Goal: Obtain resource: Obtain resource

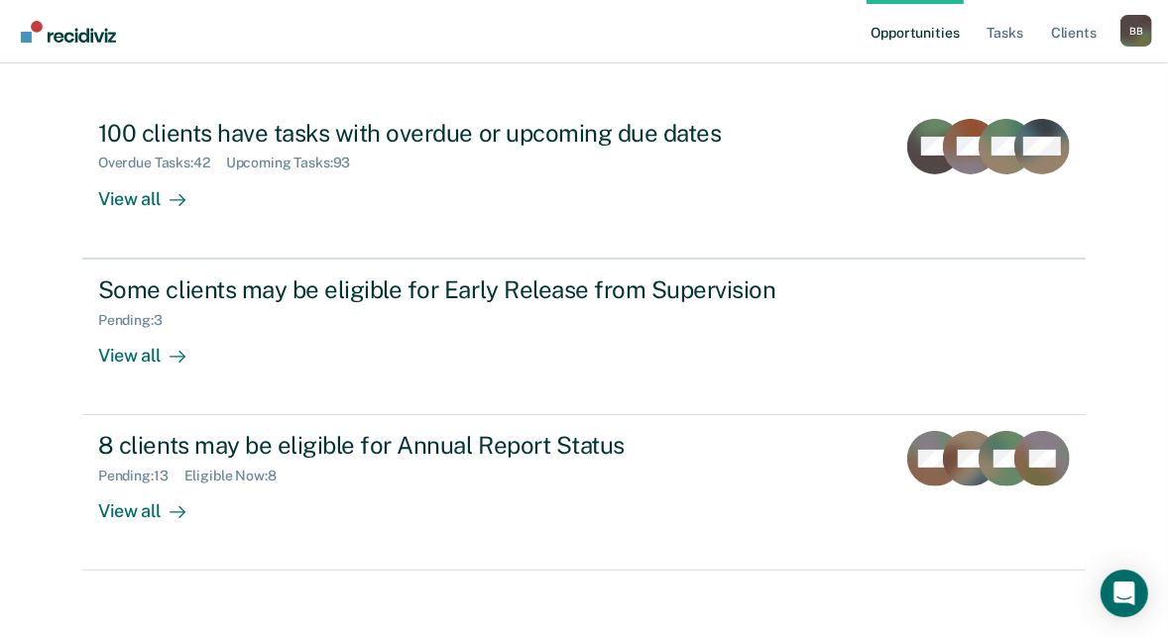
scroll to position [203, 0]
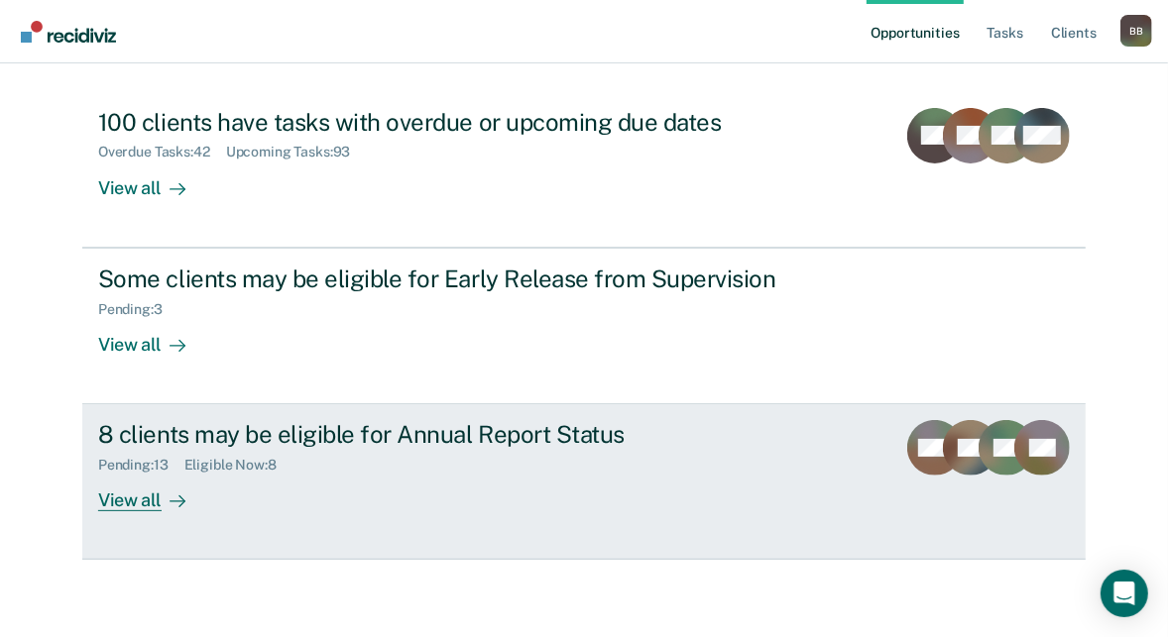
click at [115, 495] on div "View all" at bounding box center [153, 493] width 111 height 39
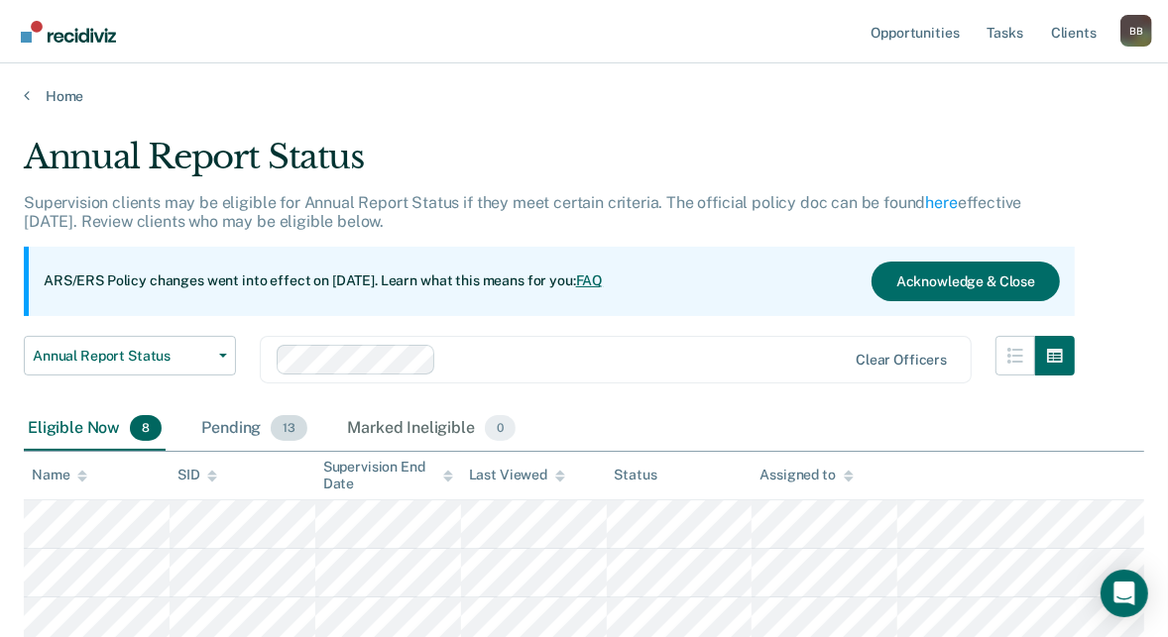
click at [225, 432] on div "Pending 13" at bounding box center [254, 429] width 114 height 44
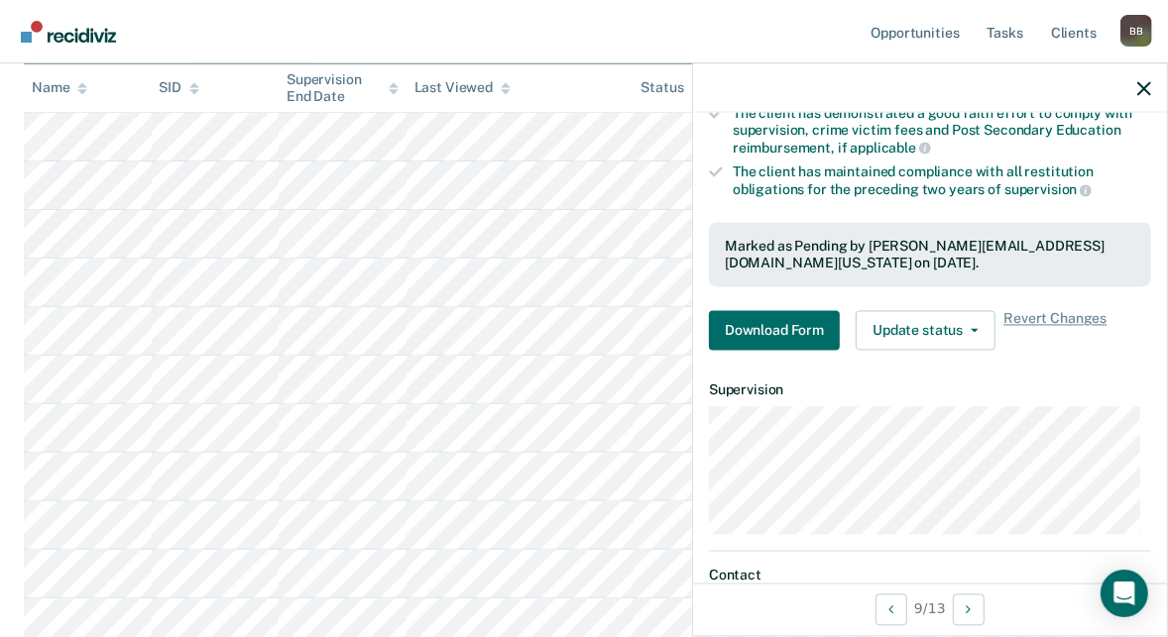
scroll to position [298, 0]
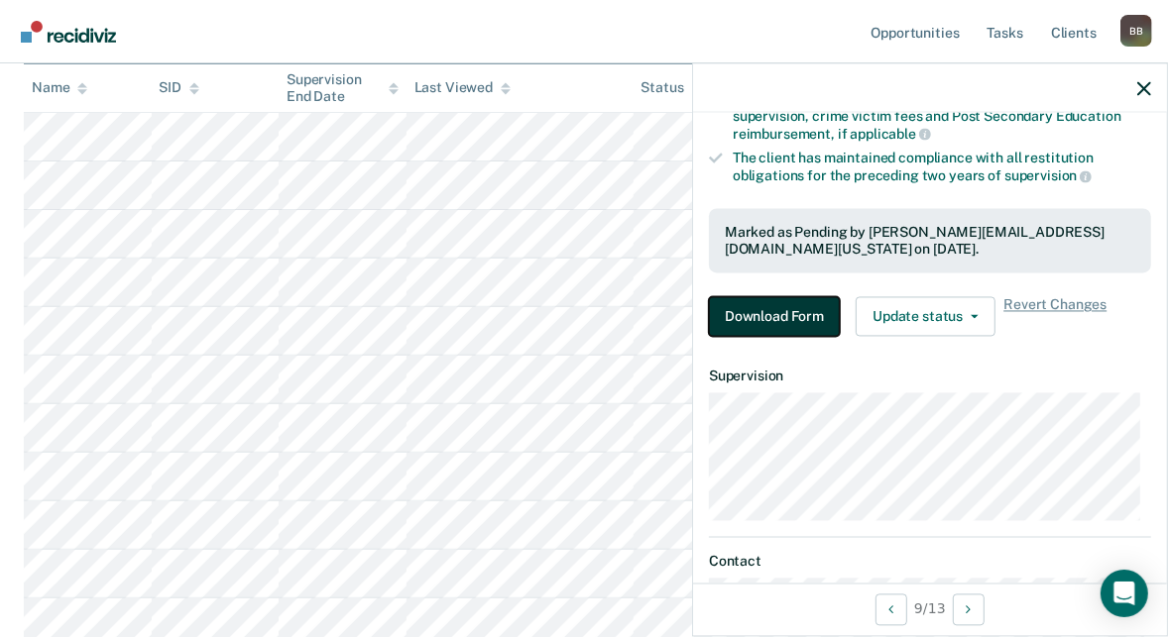
click at [796, 320] on button "Download Form" at bounding box center [774, 317] width 131 height 40
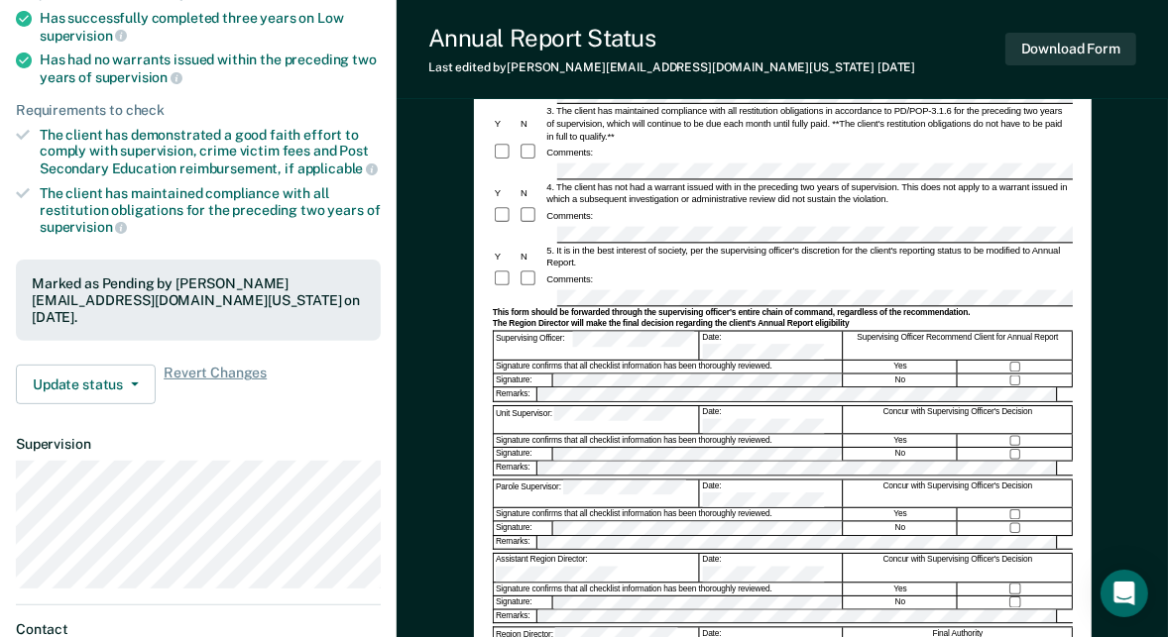
scroll to position [275, 0]
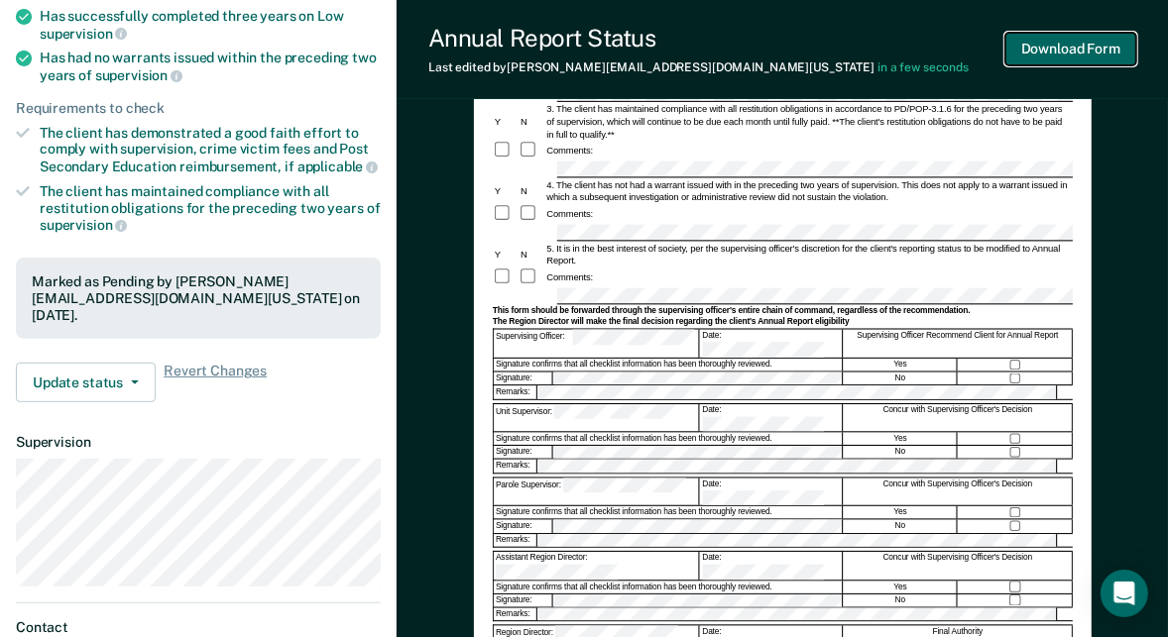
click at [1083, 48] on button "Download Form" at bounding box center [1070, 49] width 131 height 33
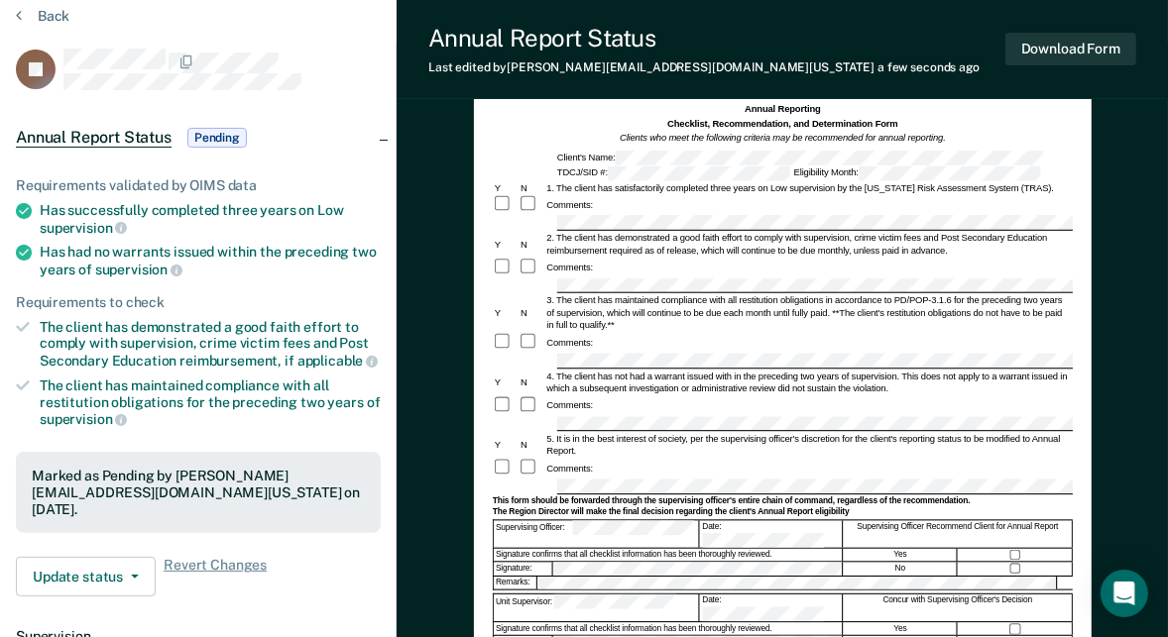
scroll to position [0, 0]
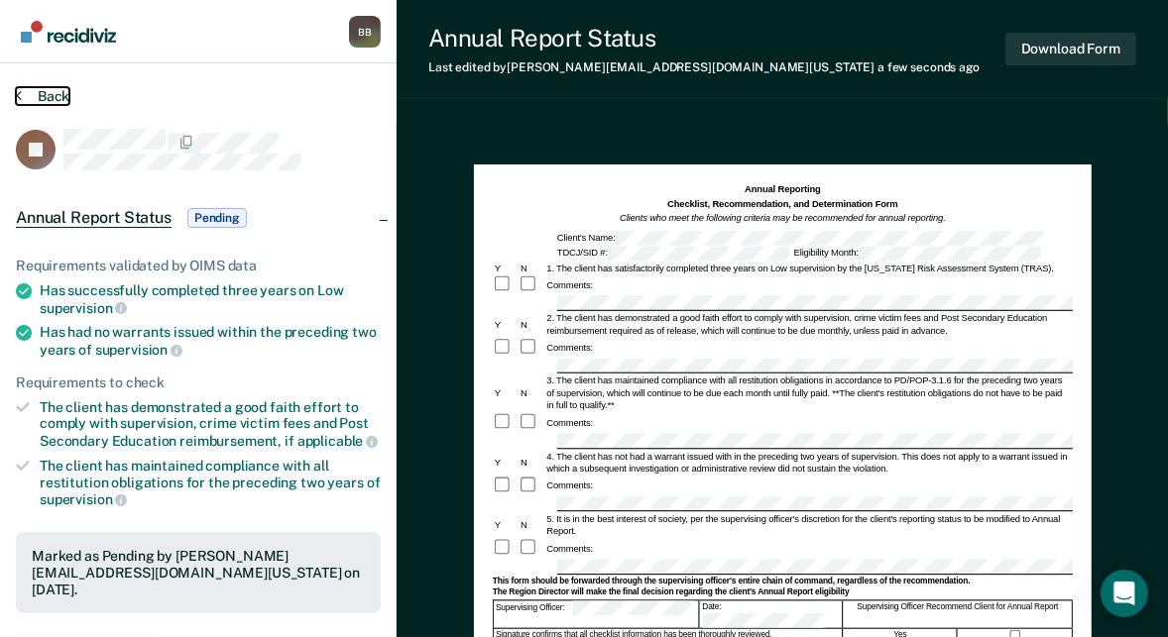
click at [32, 103] on button "Back" at bounding box center [43, 96] width 54 height 18
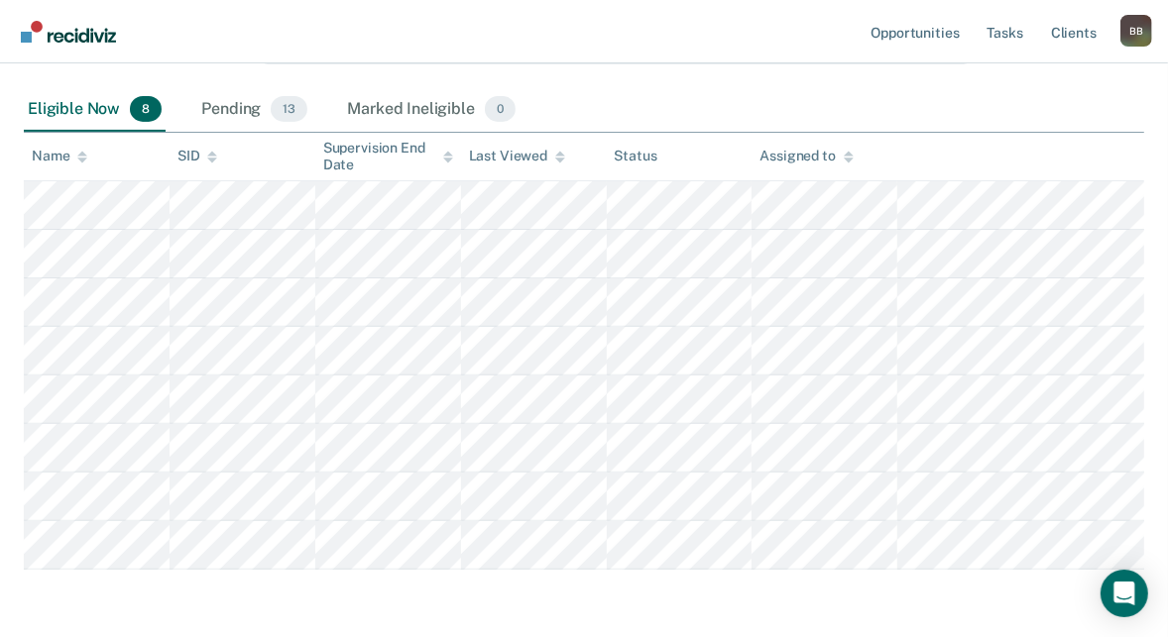
scroll to position [314, 0]
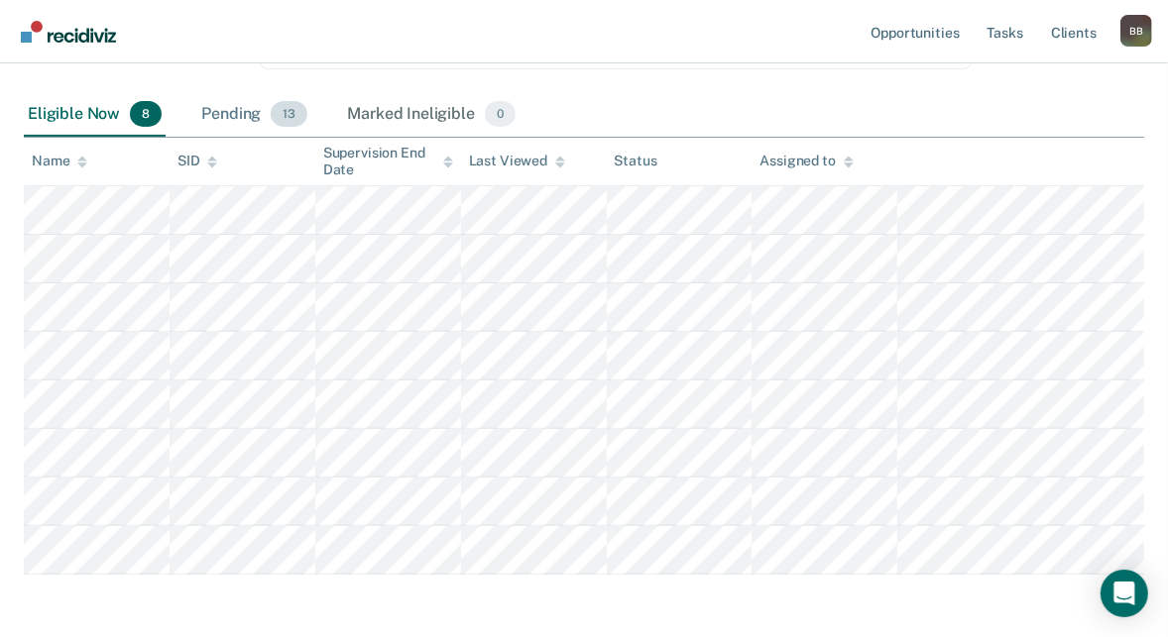
click at [226, 111] on div "Pending 13" at bounding box center [254, 115] width 114 height 44
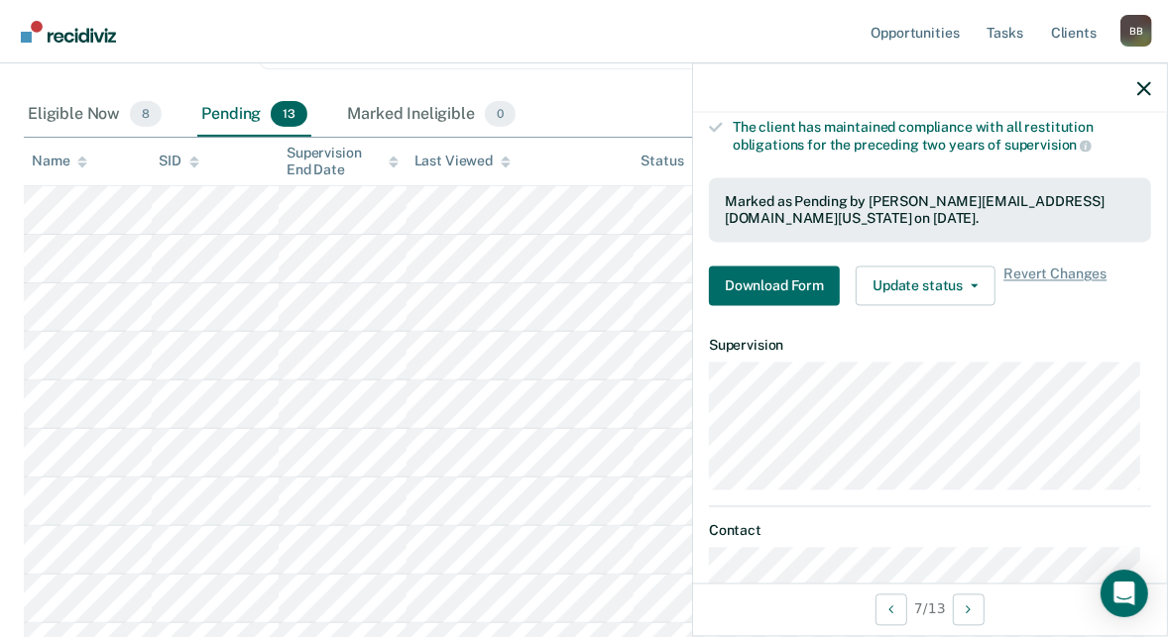
scroll to position [334, 0]
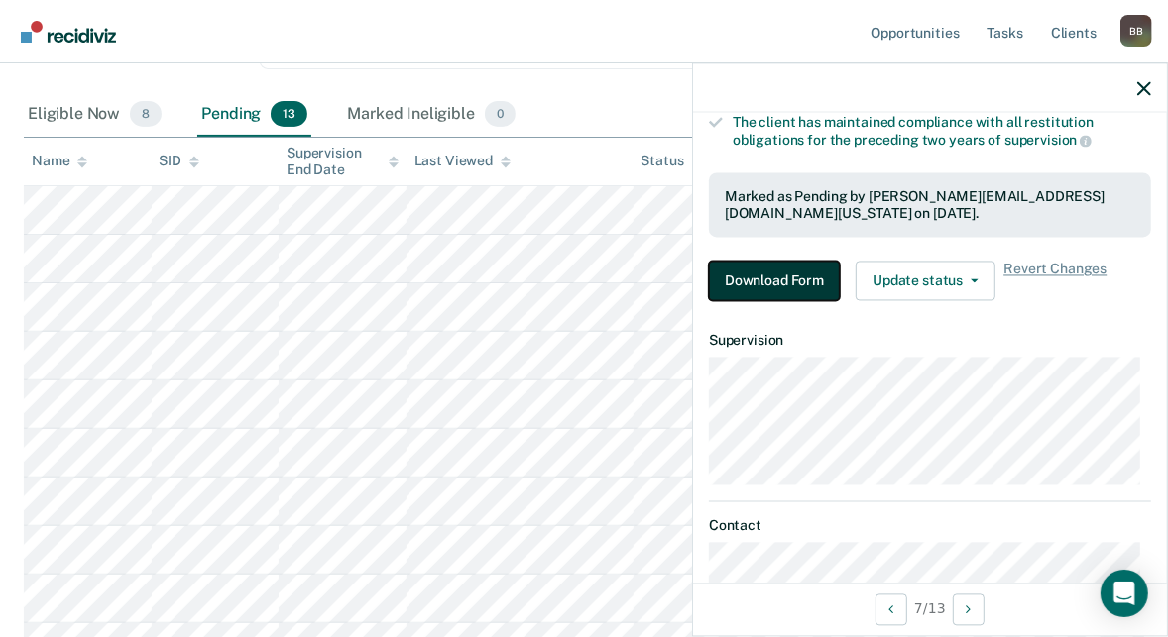
click at [782, 283] on button "Download Form" at bounding box center [774, 282] width 131 height 40
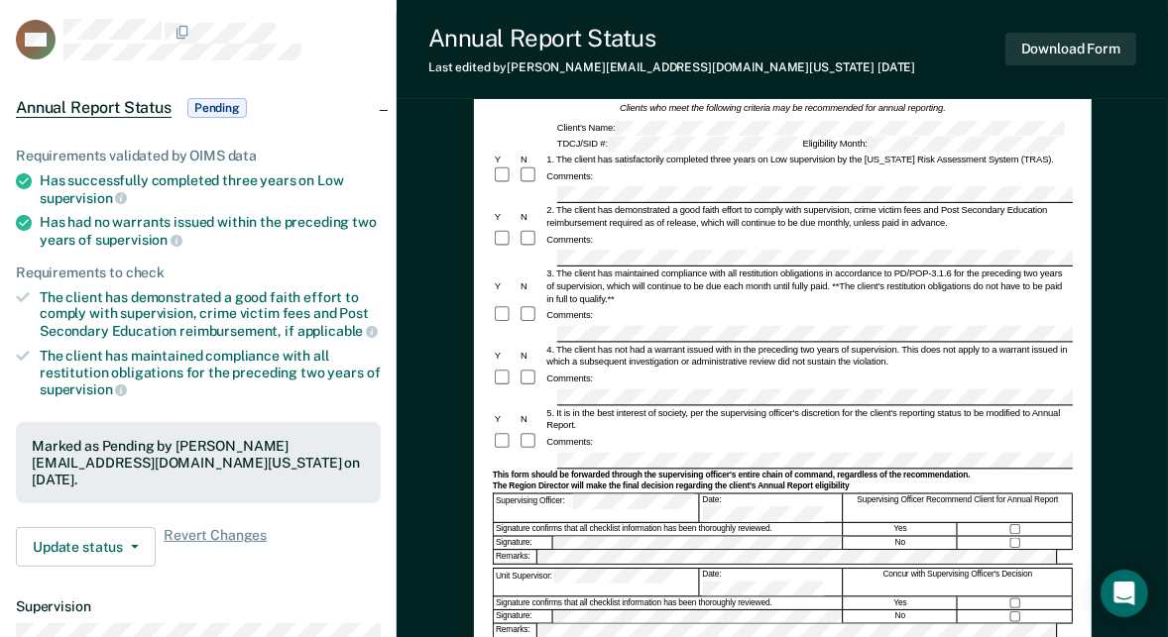
scroll to position [137, 0]
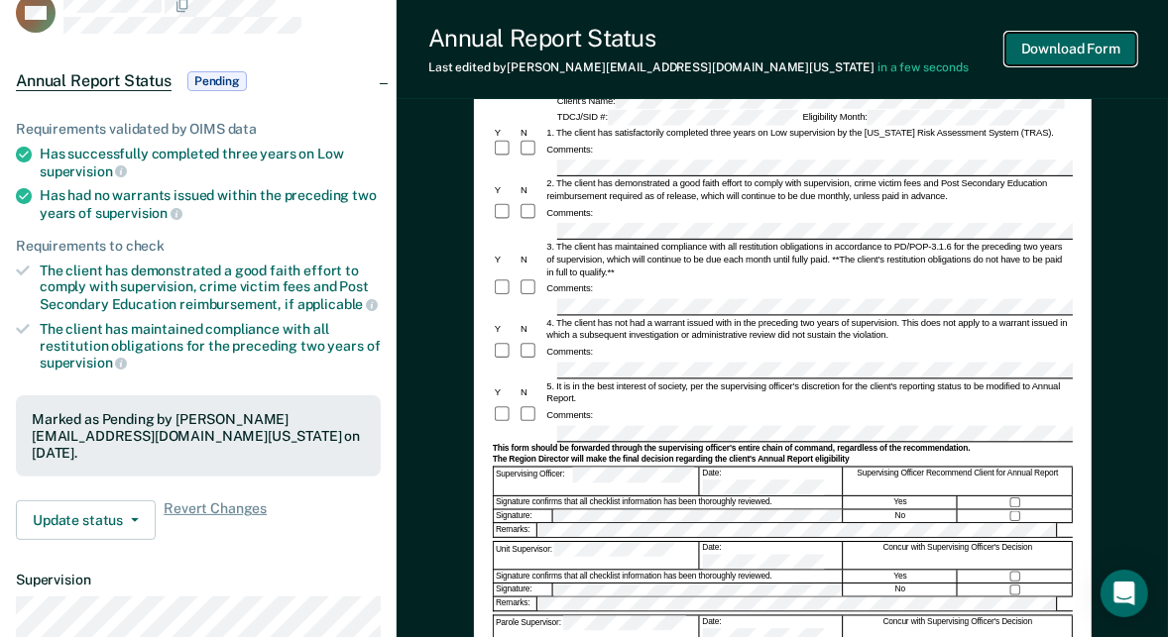
click at [1096, 50] on button "Download Form" at bounding box center [1070, 49] width 131 height 33
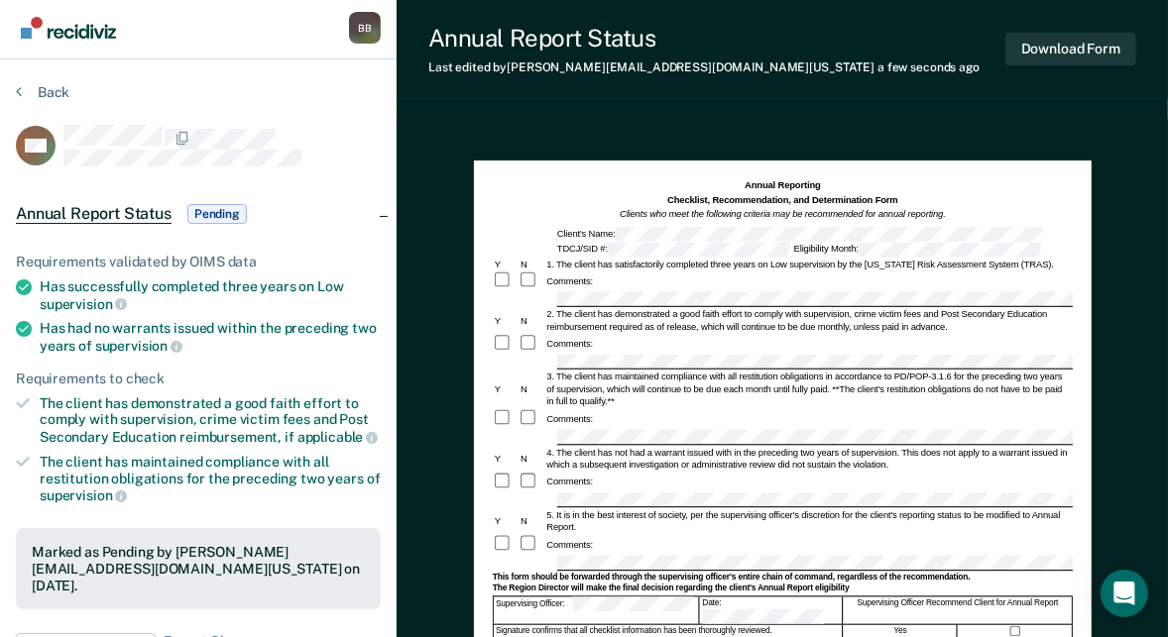
scroll to position [0, 0]
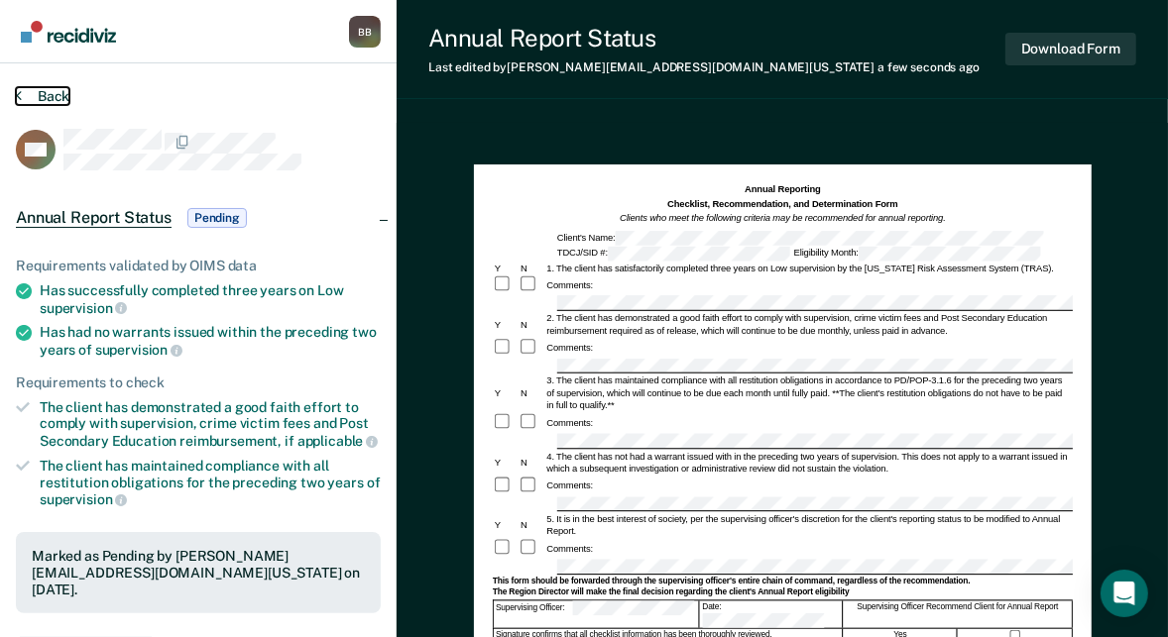
click at [36, 98] on button "Back" at bounding box center [43, 96] width 54 height 18
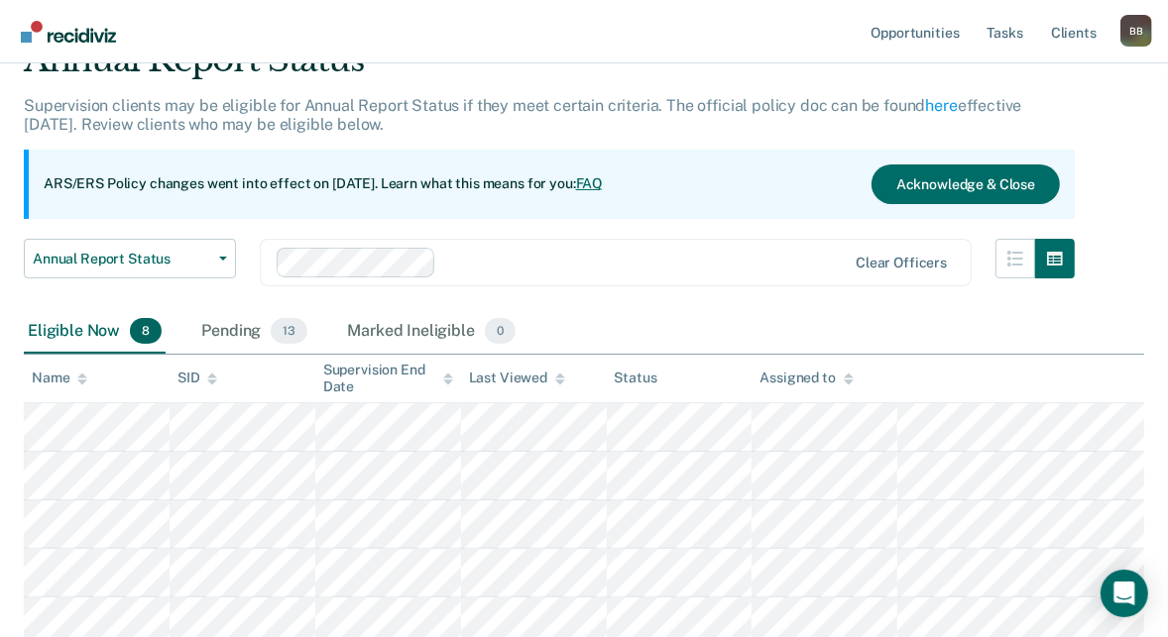
scroll to position [96, 0]
click at [243, 333] on div "Pending 13" at bounding box center [254, 333] width 114 height 44
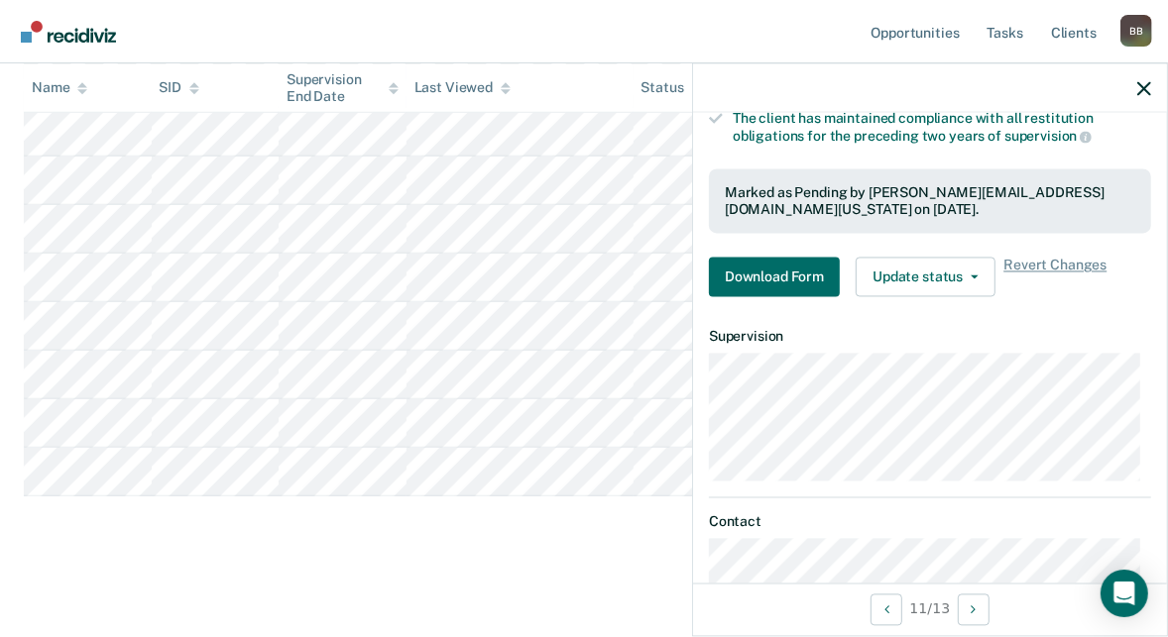
scroll to position [340, 0]
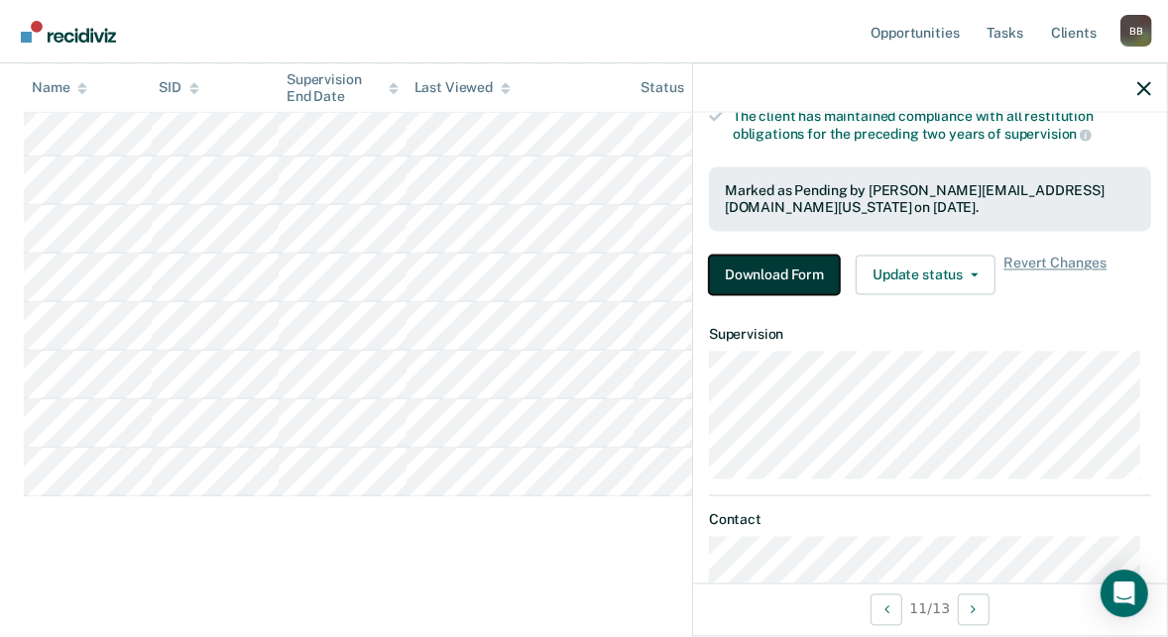
click at [769, 266] on button "Download Form" at bounding box center [774, 276] width 131 height 40
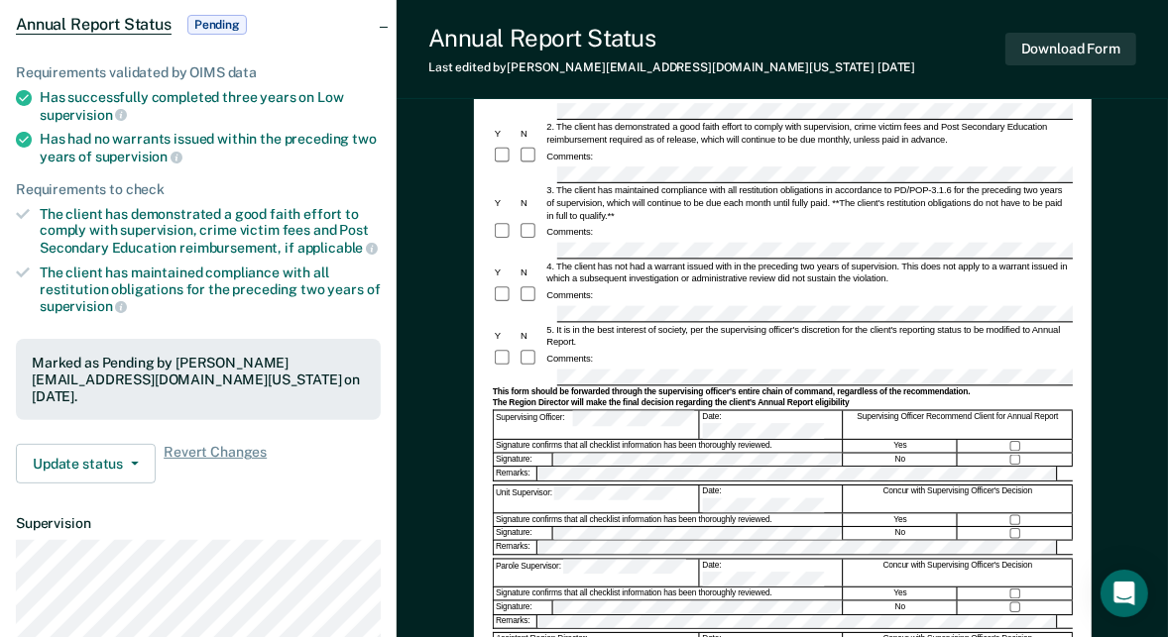
scroll to position [195, 0]
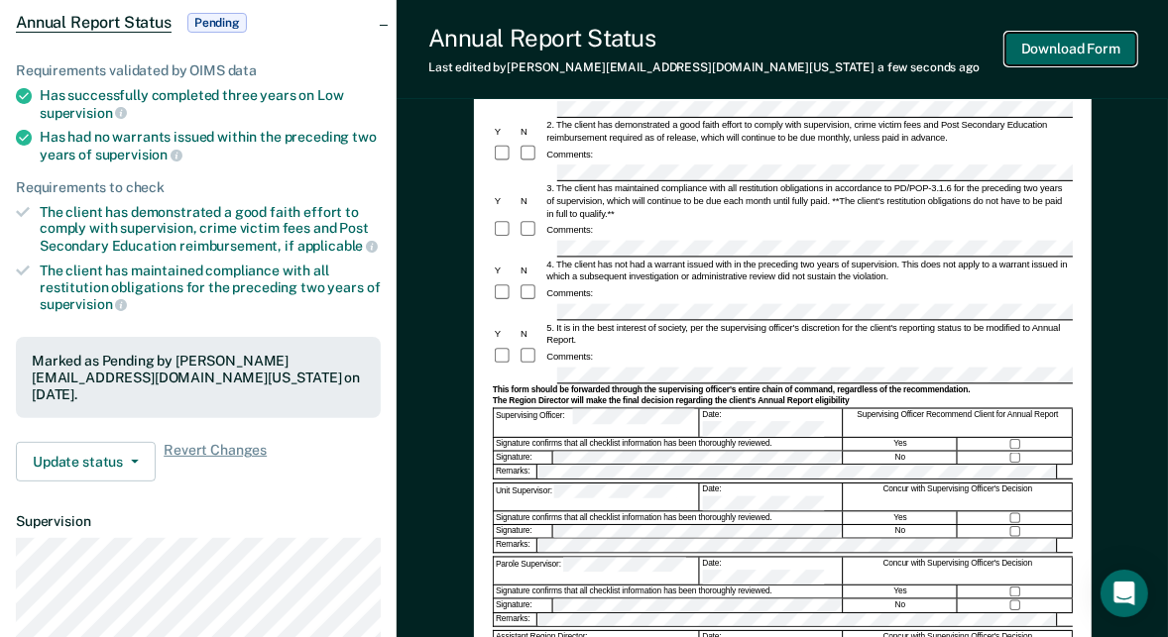
click at [1070, 55] on button "Download Form" at bounding box center [1070, 49] width 131 height 33
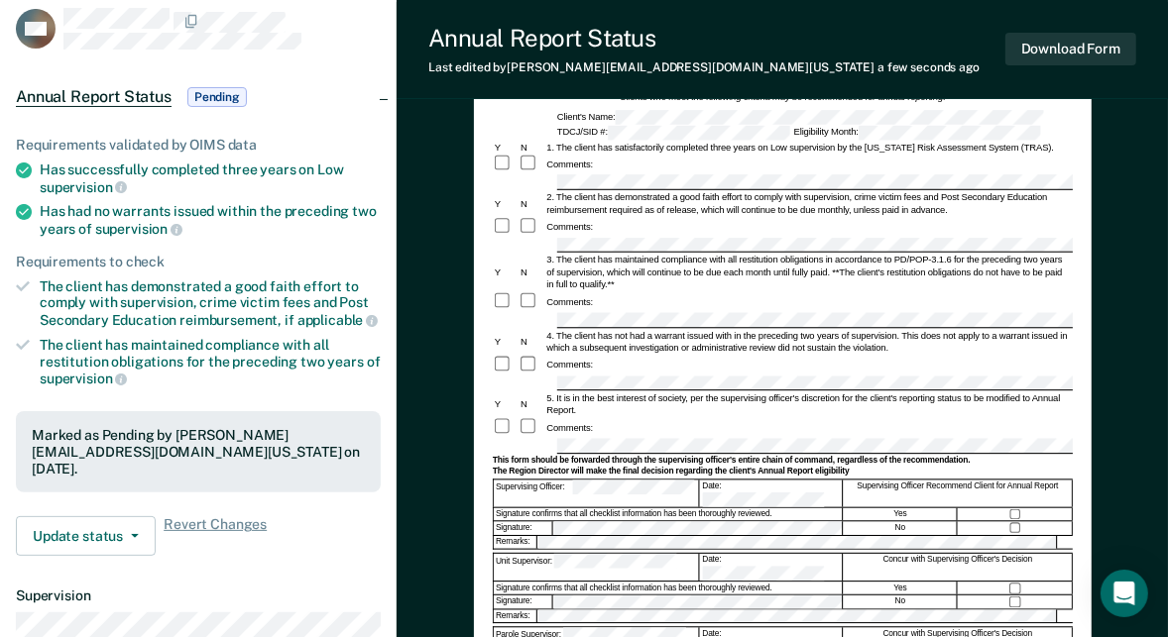
scroll to position [0, 0]
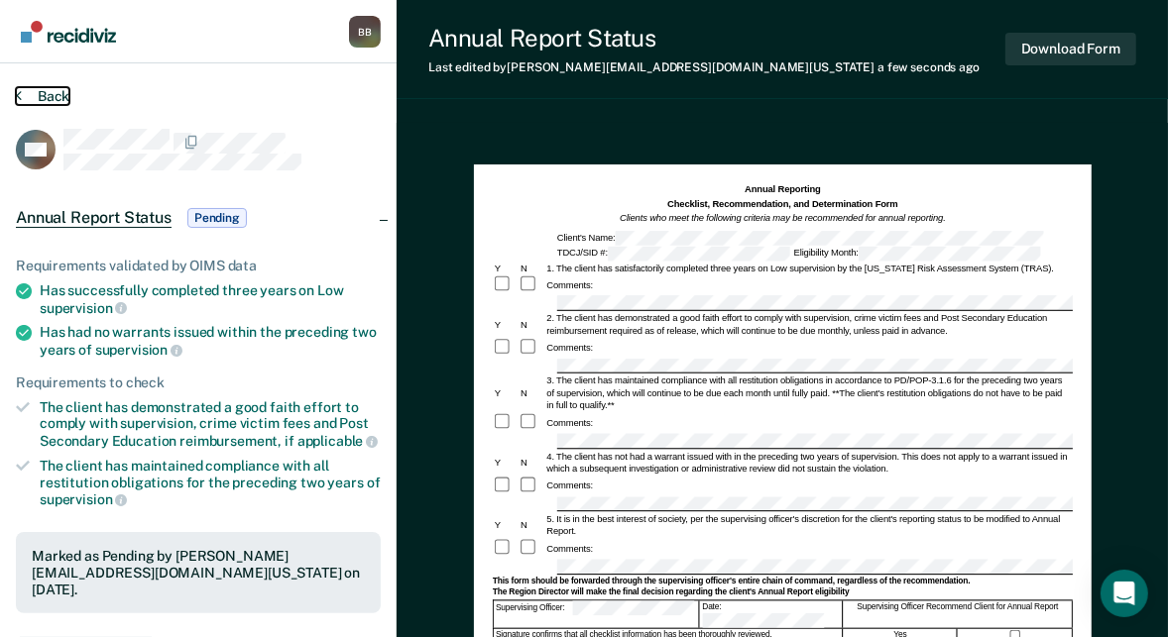
click at [44, 93] on button "Back" at bounding box center [43, 96] width 54 height 18
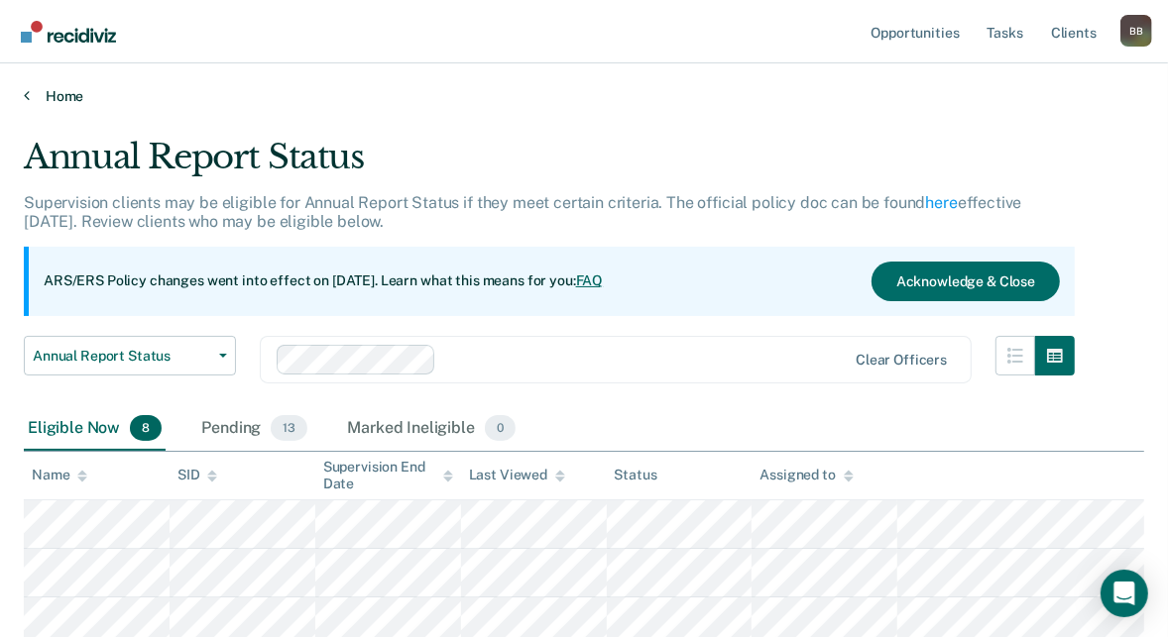
click at [39, 93] on link "Home" at bounding box center [584, 96] width 1120 height 18
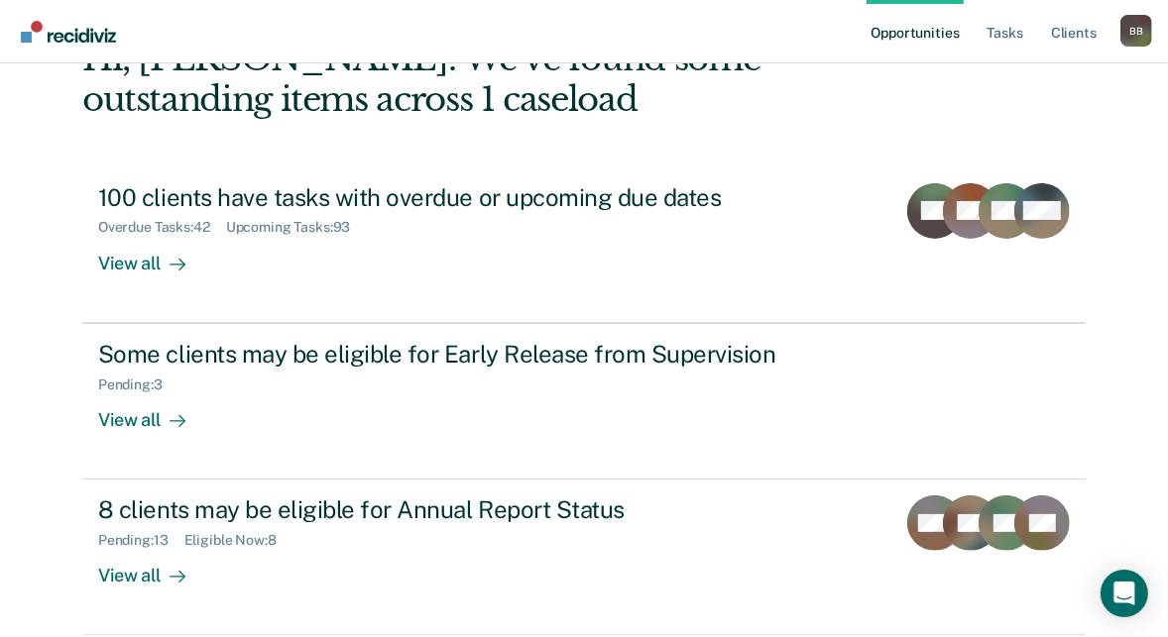
scroll to position [203, 0]
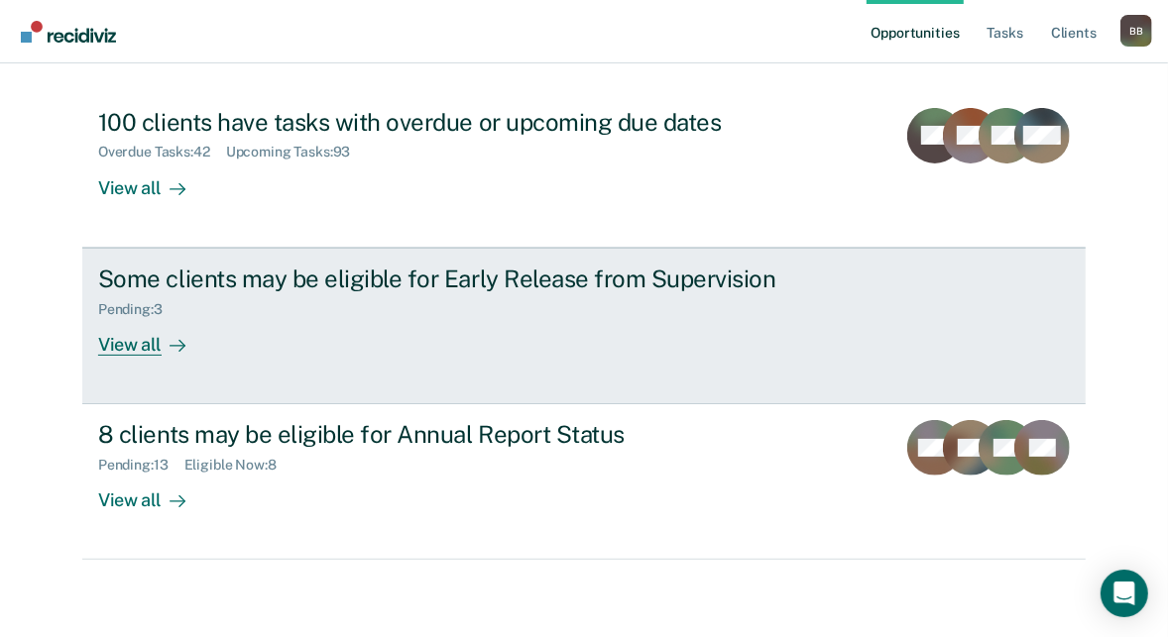
click at [130, 350] on div "View all" at bounding box center [153, 336] width 111 height 39
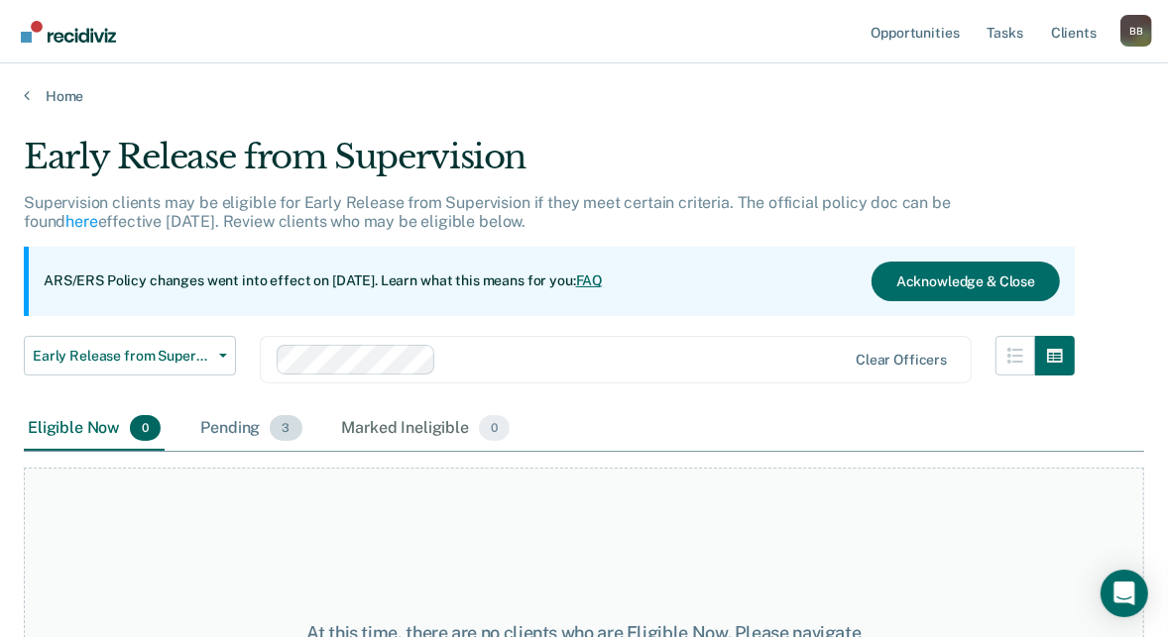
click at [243, 434] on div "Pending 3" at bounding box center [250, 429] width 109 height 44
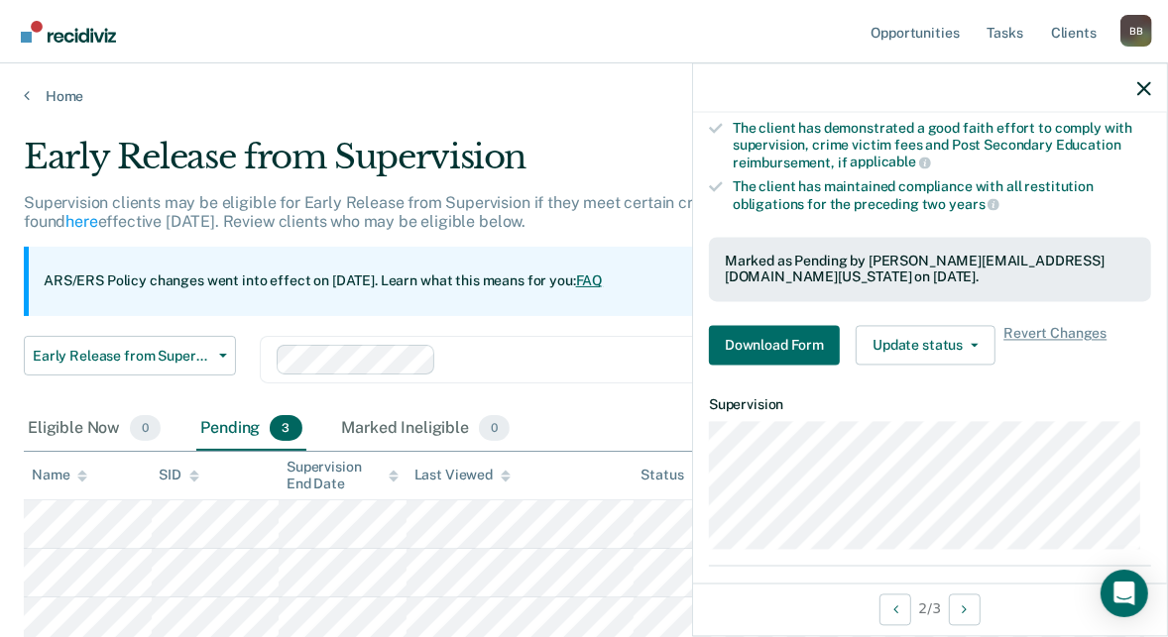
scroll to position [524, 0]
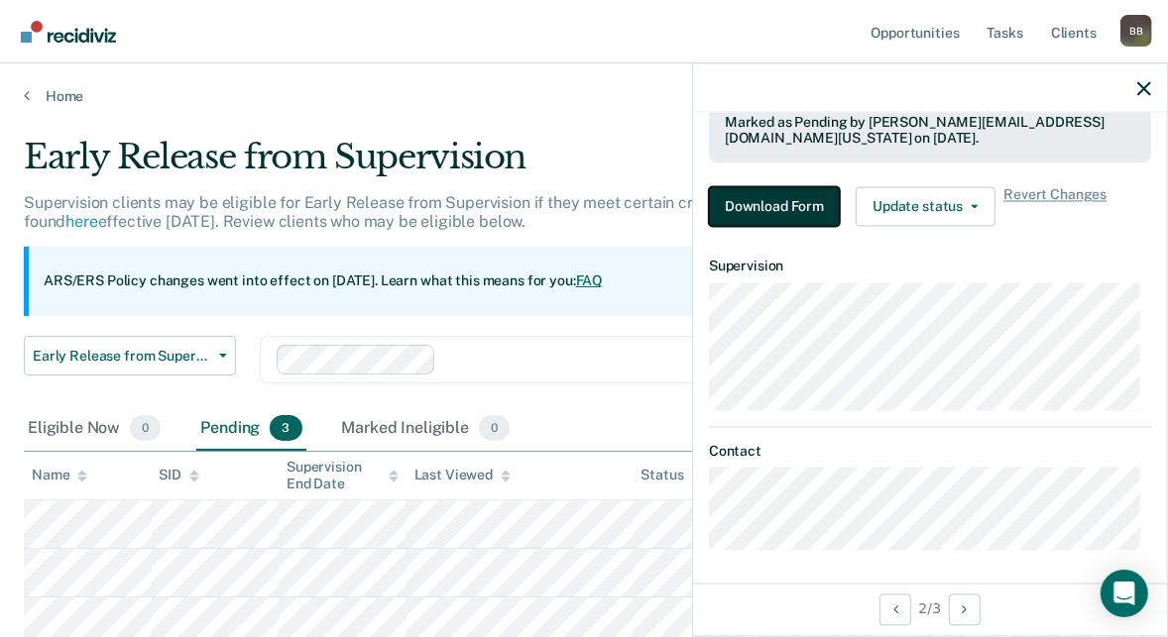
click at [785, 199] on button "Download Form" at bounding box center [774, 207] width 131 height 40
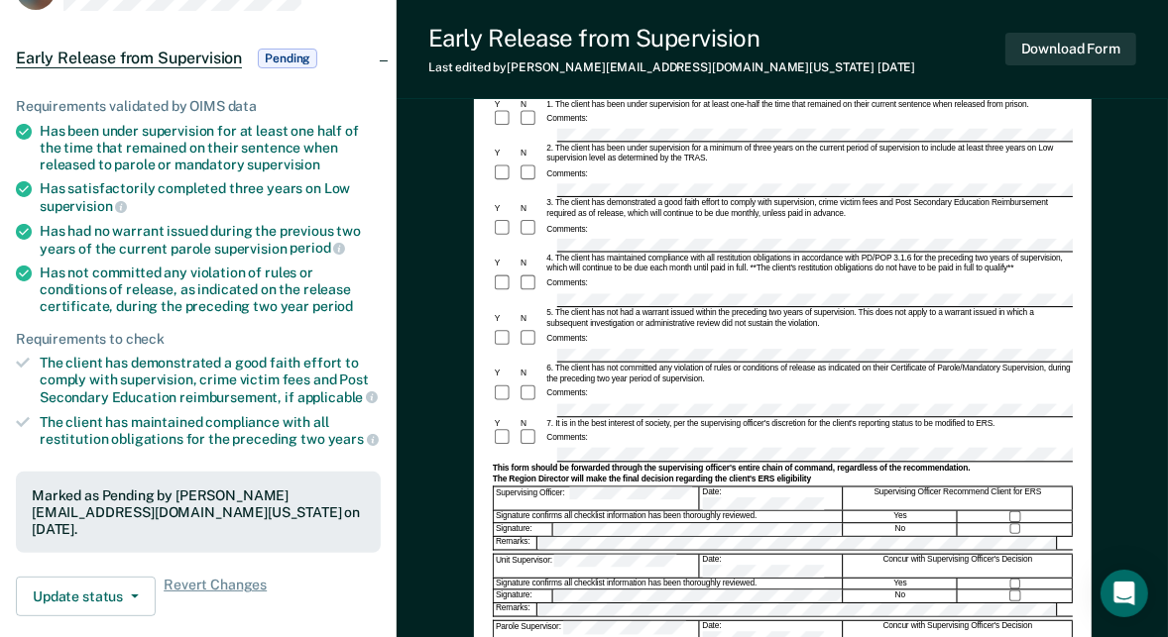
scroll to position [190, 0]
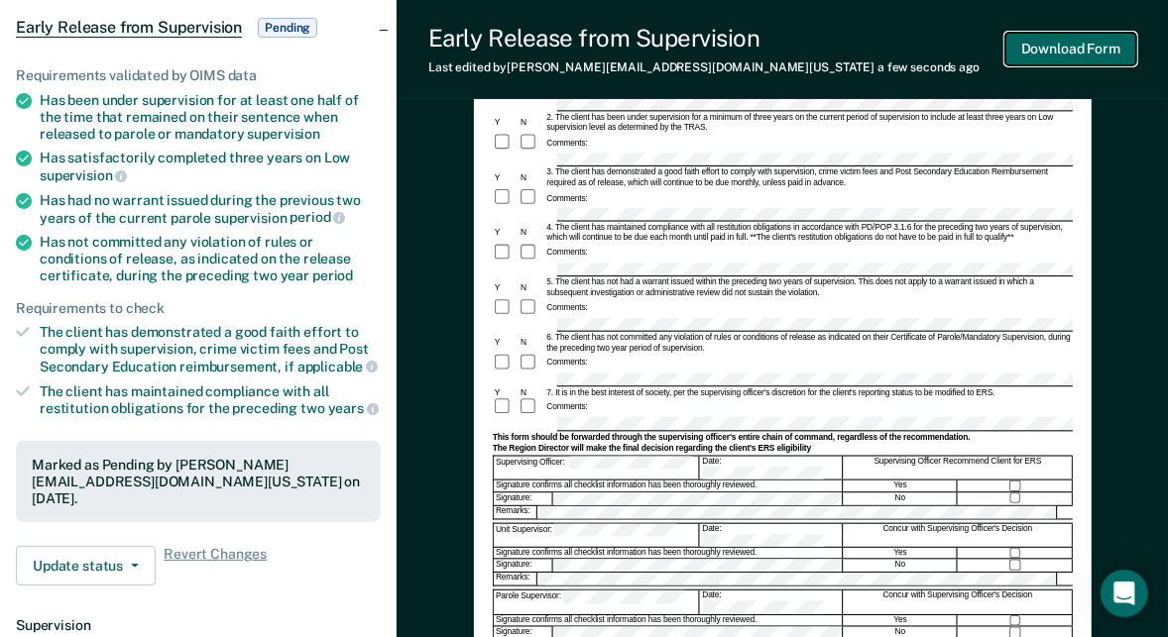
click at [1086, 51] on button "Download Form" at bounding box center [1070, 49] width 131 height 33
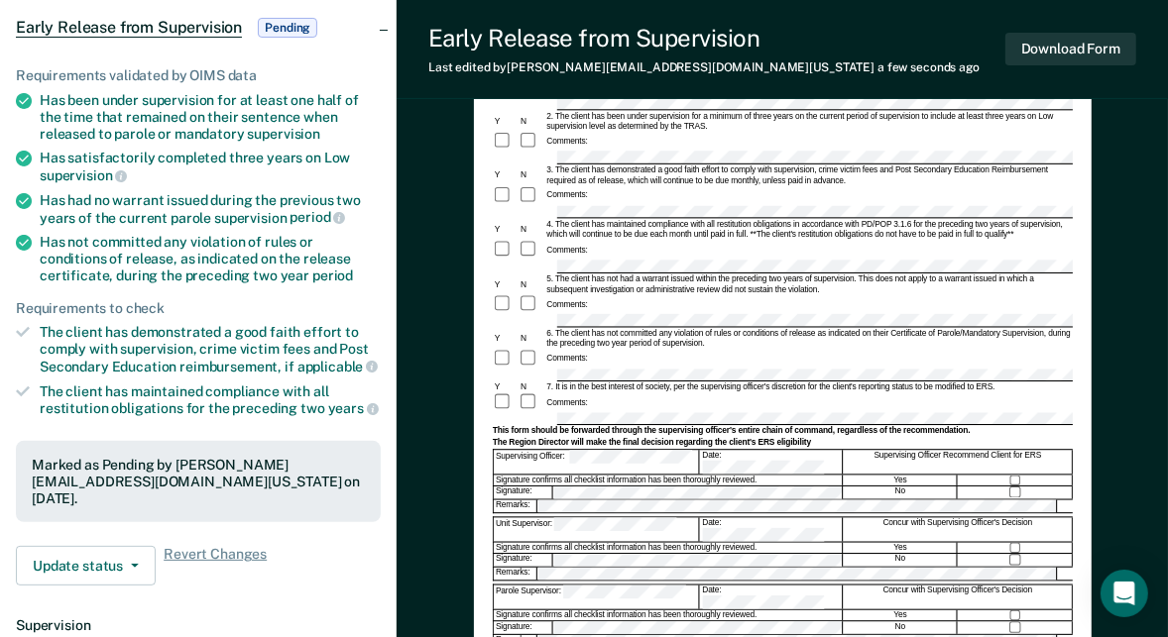
scroll to position [0, 0]
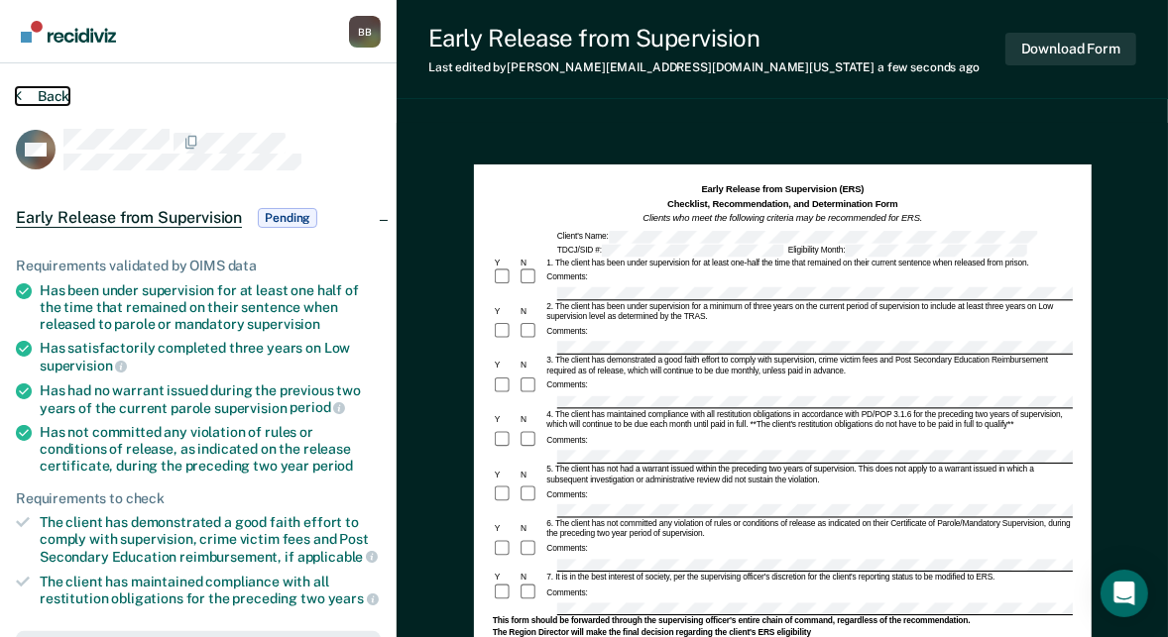
click at [27, 91] on button "Back" at bounding box center [43, 96] width 54 height 18
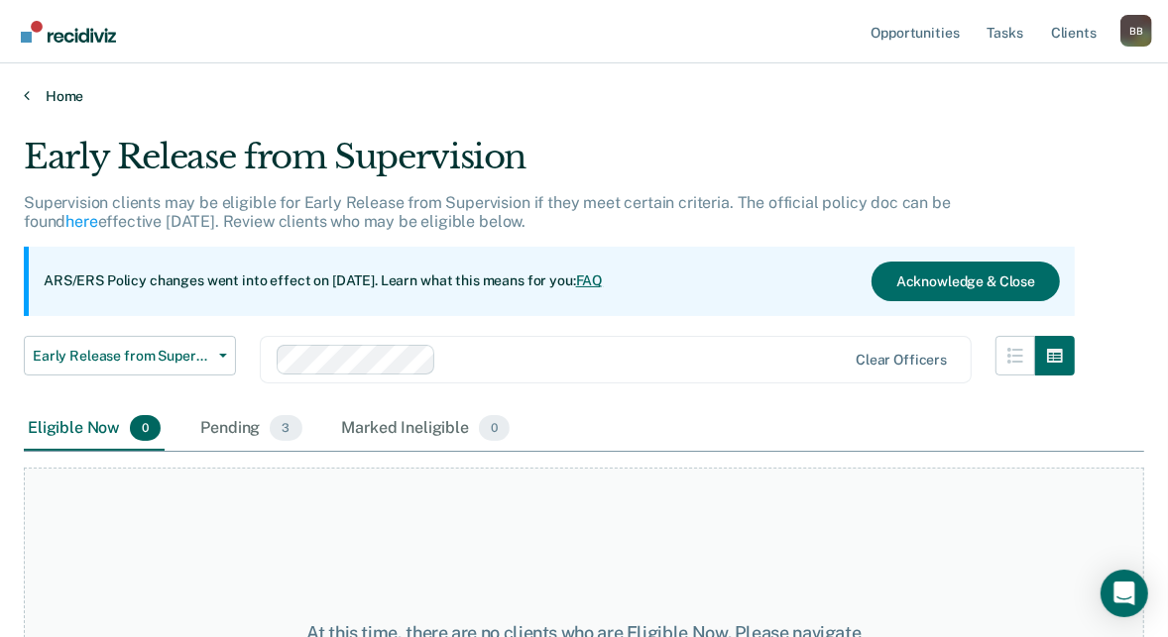
click at [57, 92] on link "Home" at bounding box center [584, 96] width 1120 height 18
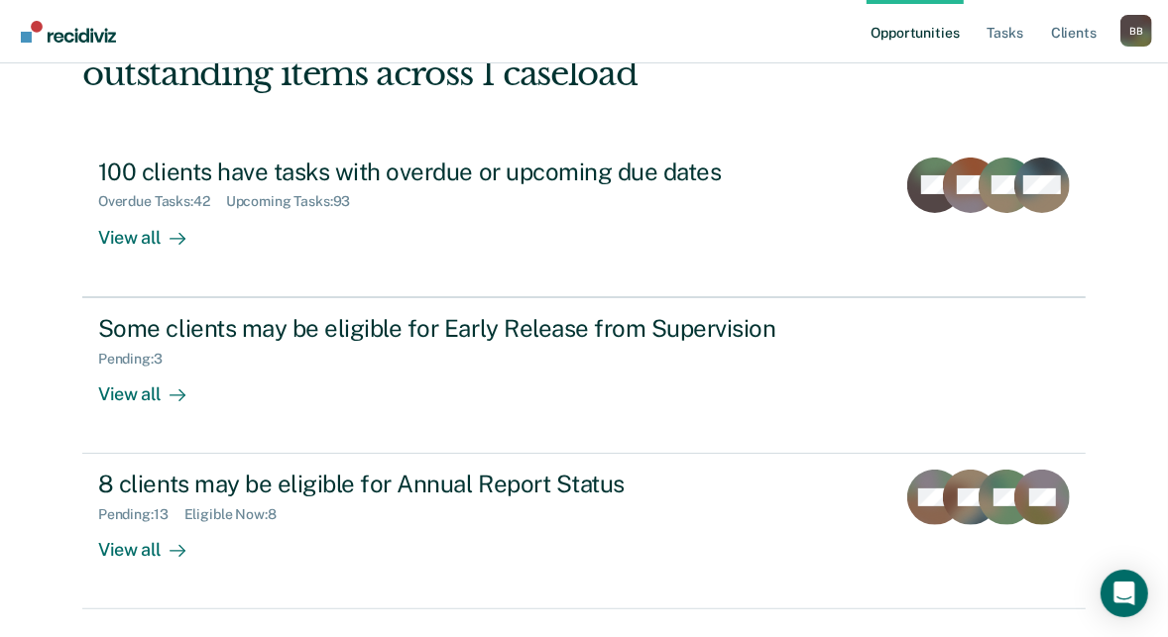
scroll to position [203, 0]
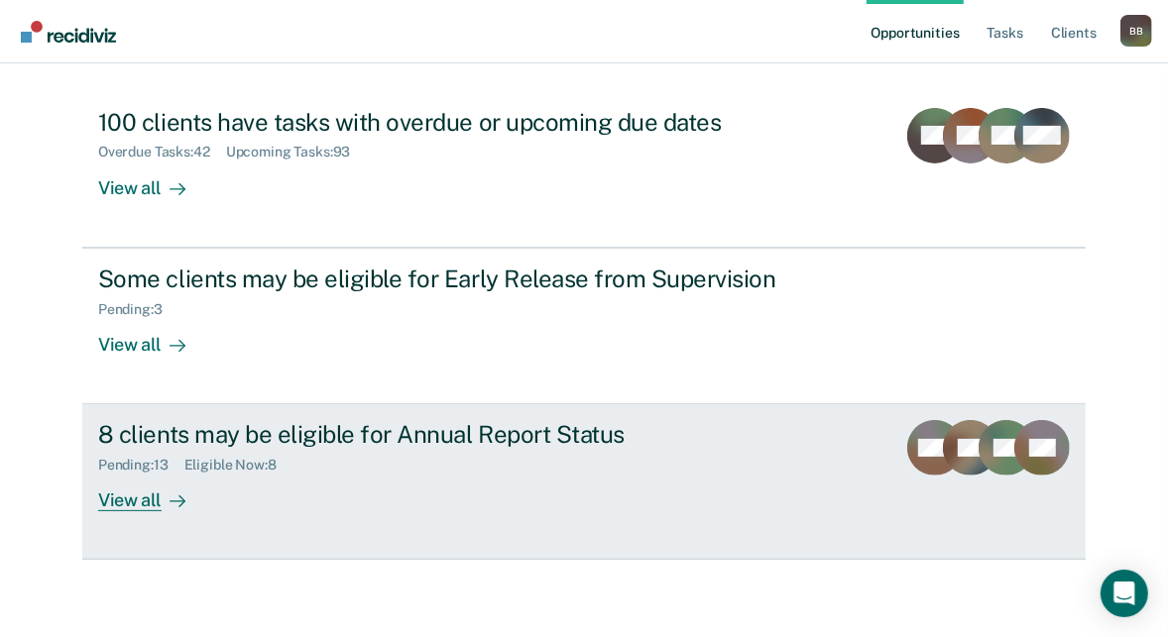
click at [157, 465] on div "Pending : 13" at bounding box center [141, 465] width 86 height 17
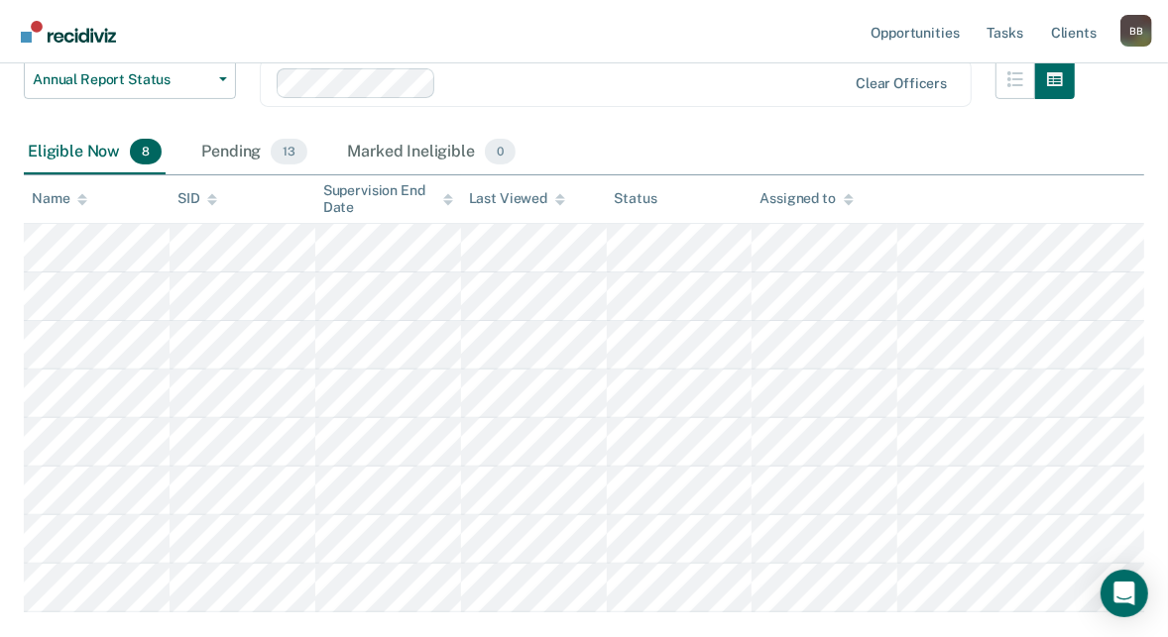
scroll to position [239, 0]
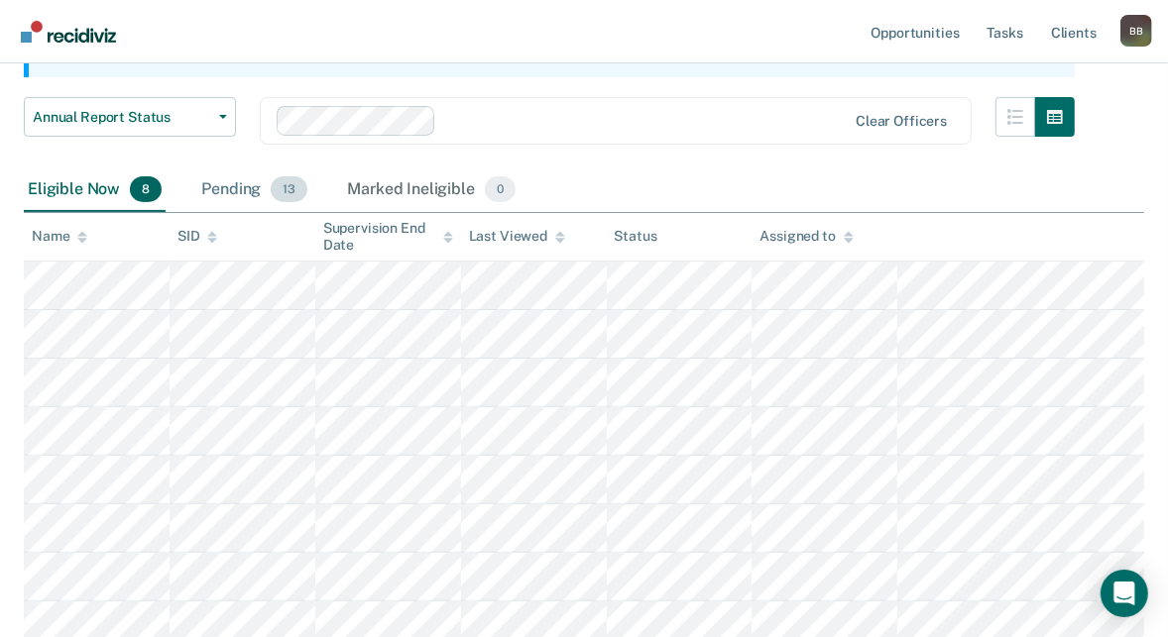
click at [216, 193] on div "Pending 13" at bounding box center [254, 191] width 114 height 44
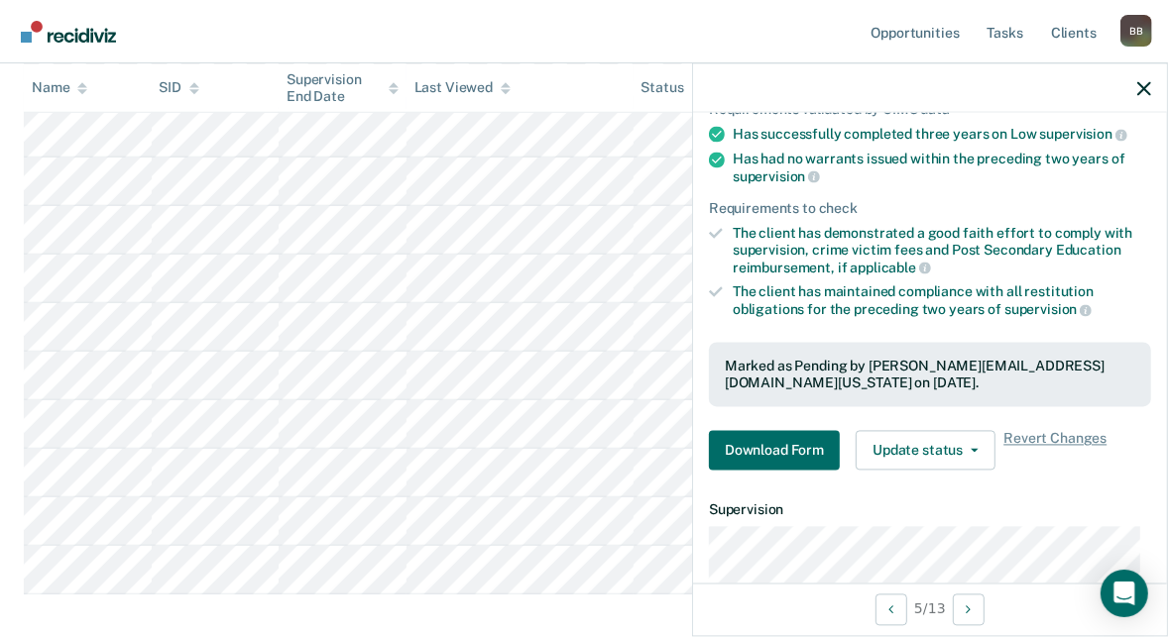
scroll to position [234, 0]
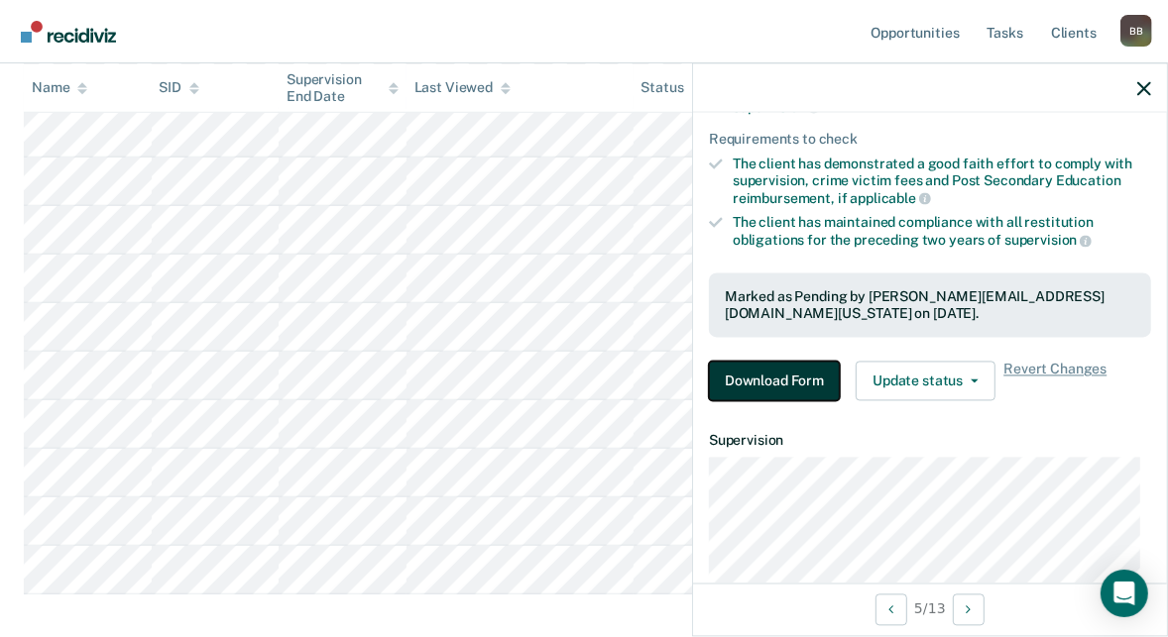
click at [801, 372] on button "Download Form" at bounding box center [774, 382] width 131 height 40
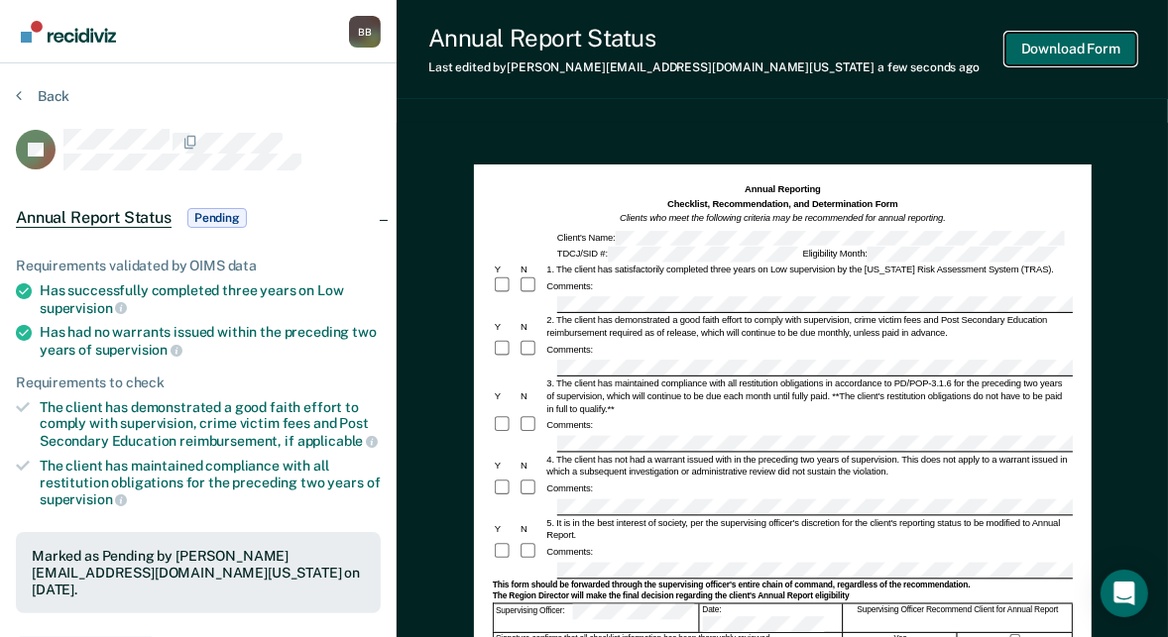
click at [1047, 53] on button "Download Form" at bounding box center [1070, 49] width 131 height 33
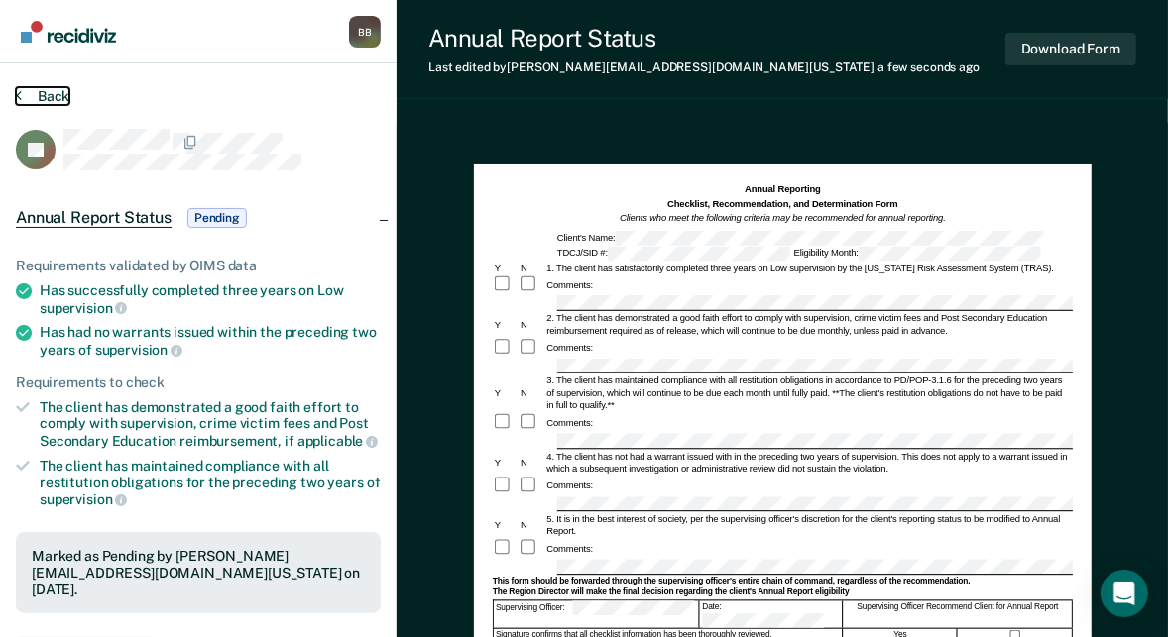
click at [48, 97] on button "Back" at bounding box center [43, 96] width 54 height 18
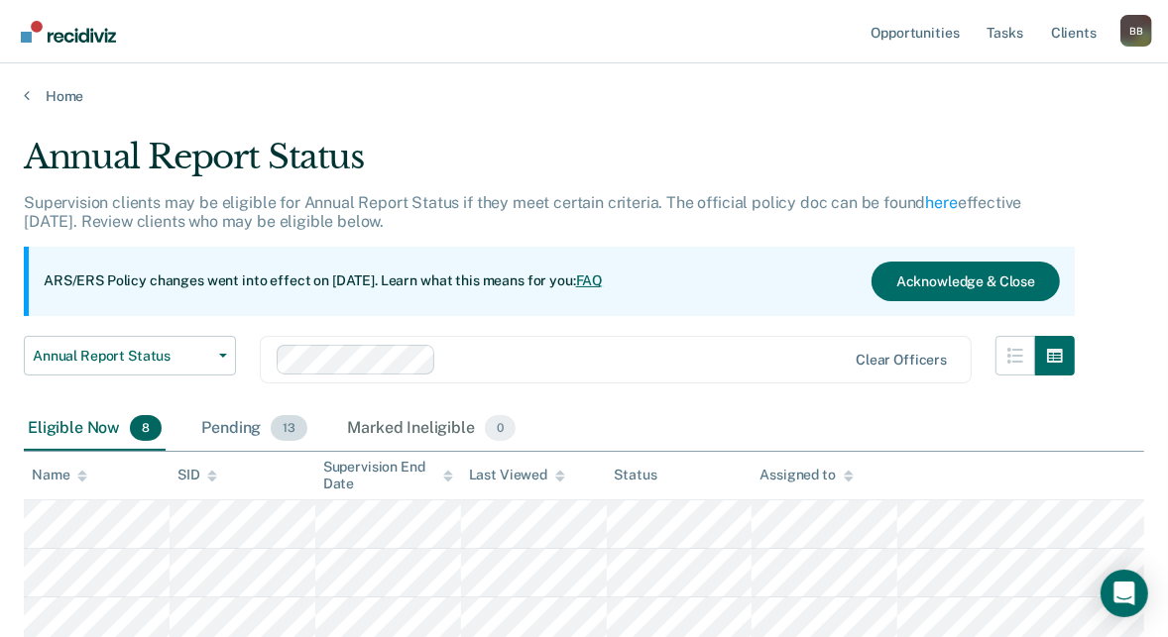
click at [234, 435] on div "Pending 13" at bounding box center [254, 429] width 114 height 44
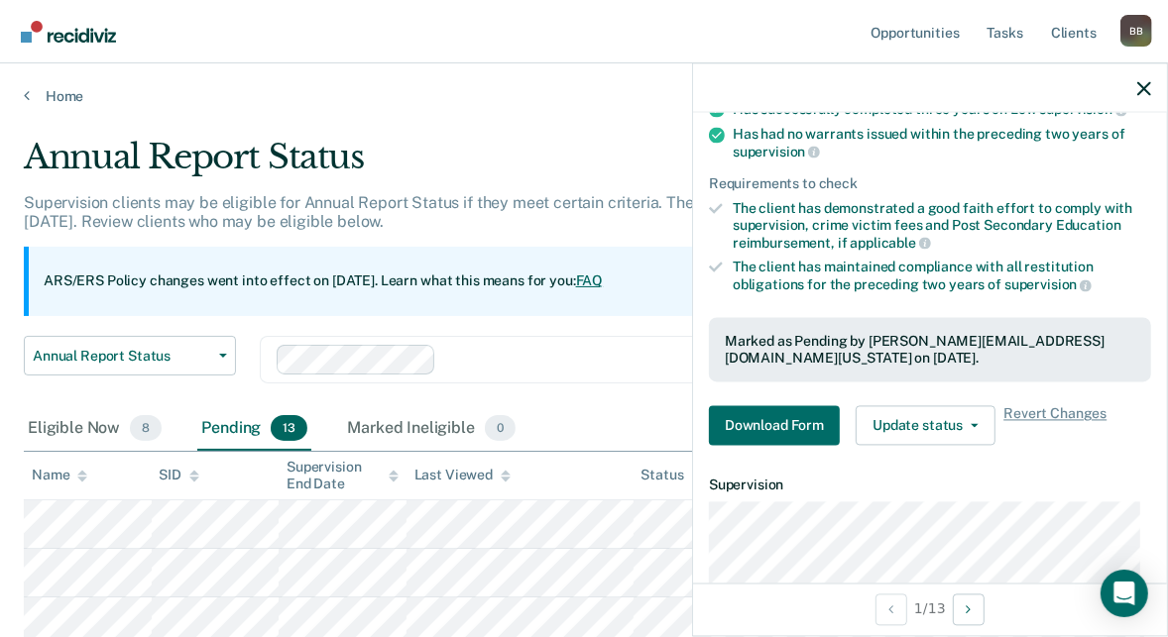
scroll to position [203, 0]
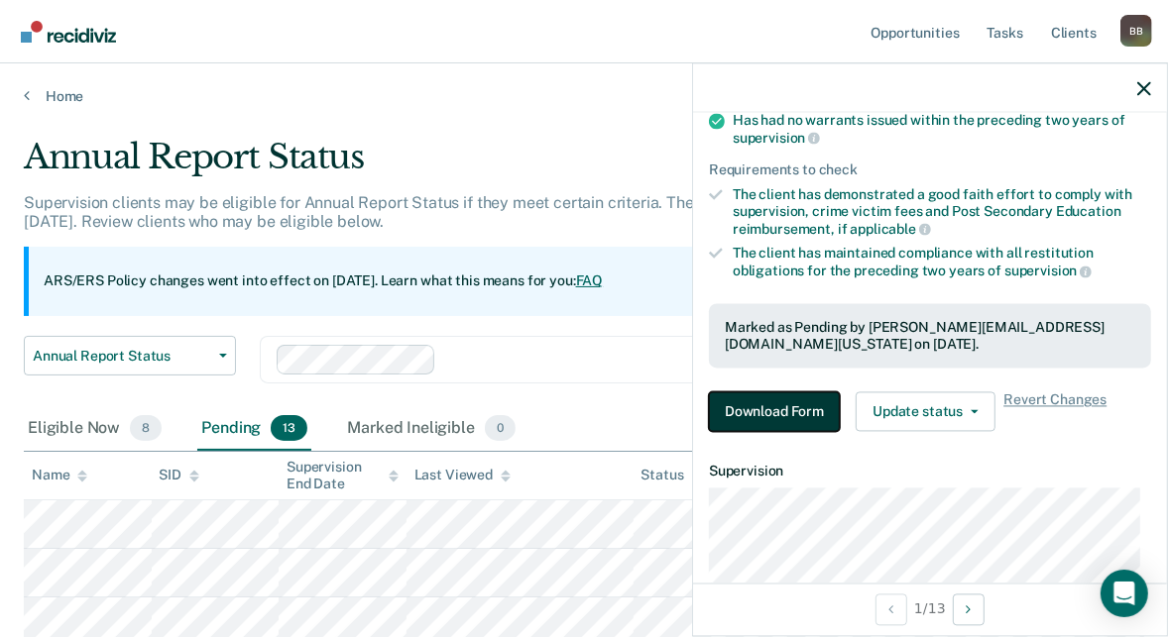
click at [784, 401] on button "Download Form" at bounding box center [774, 413] width 131 height 40
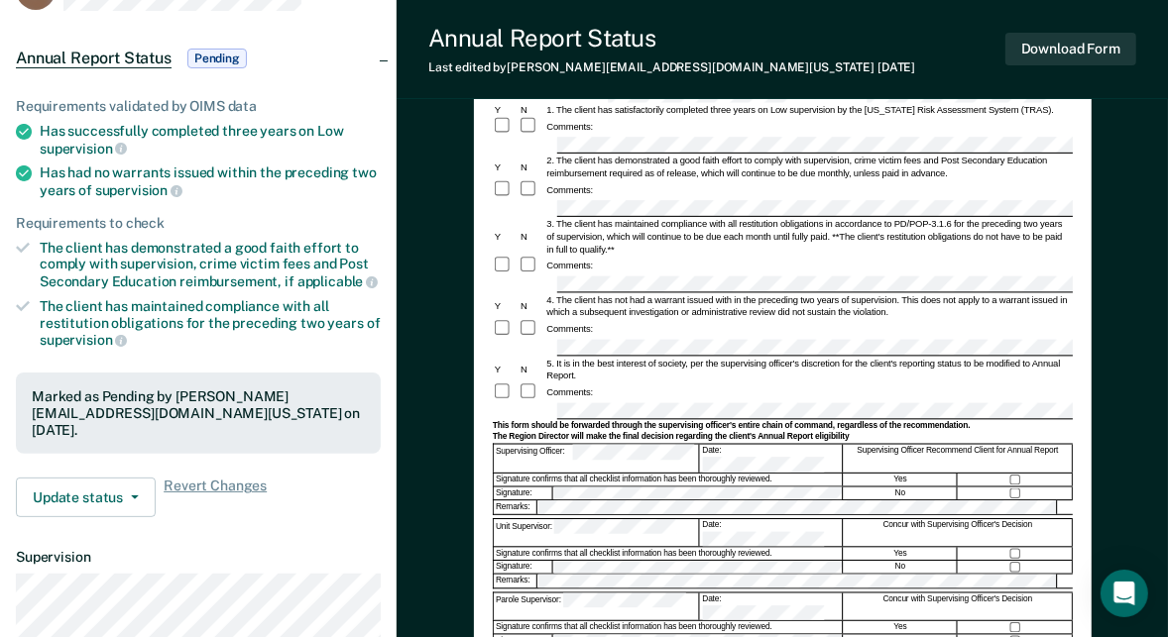
scroll to position [212, 0]
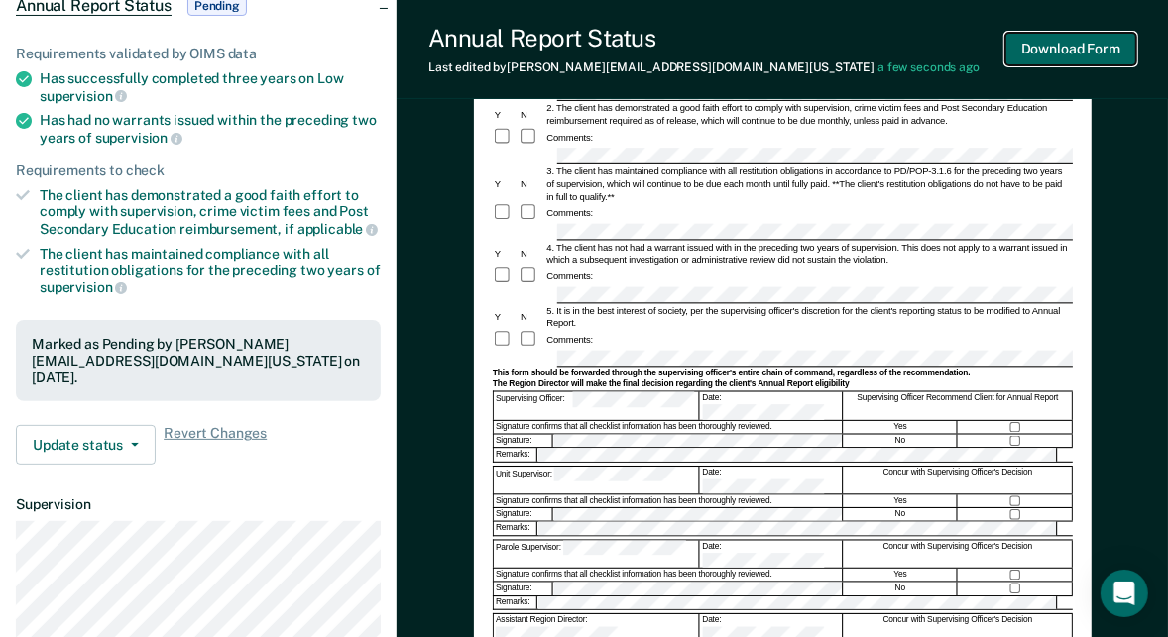
click at [1065, 51] on button "Download Form" at bounding box center [1070, 49] width 131 height 33
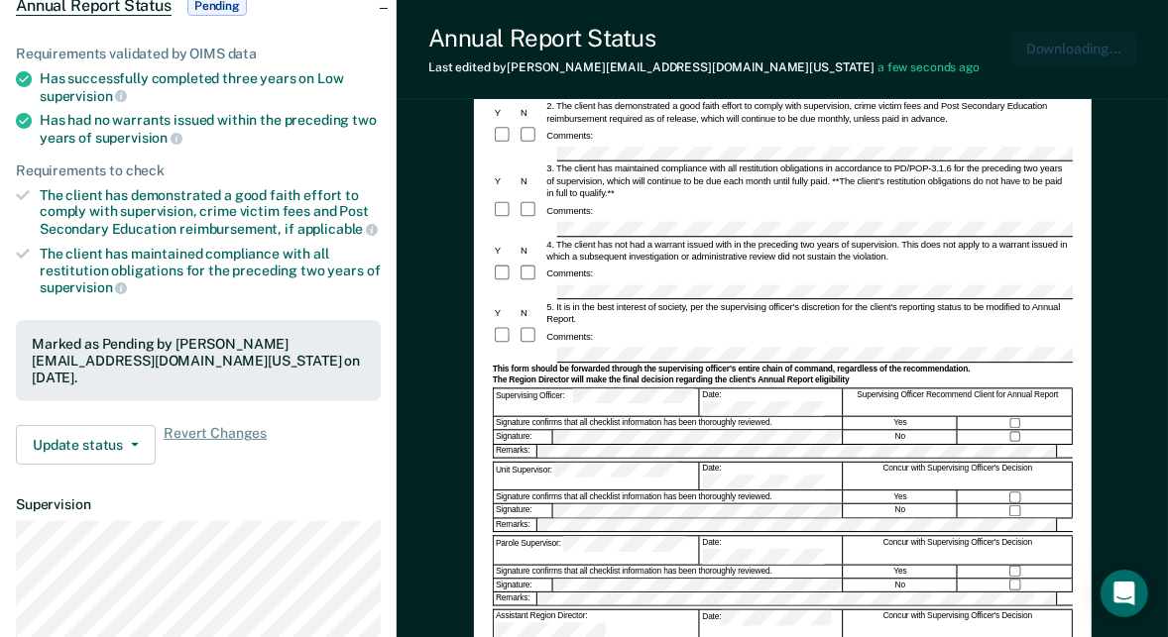
scroll to position [0, 0]
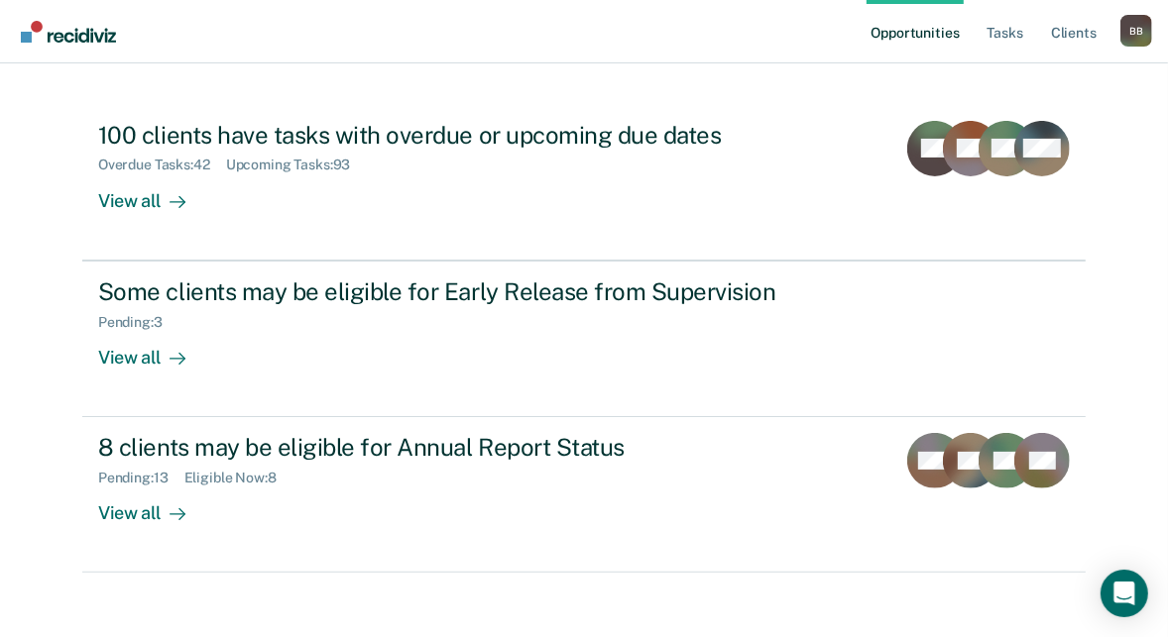
scroll to position [203, 0]
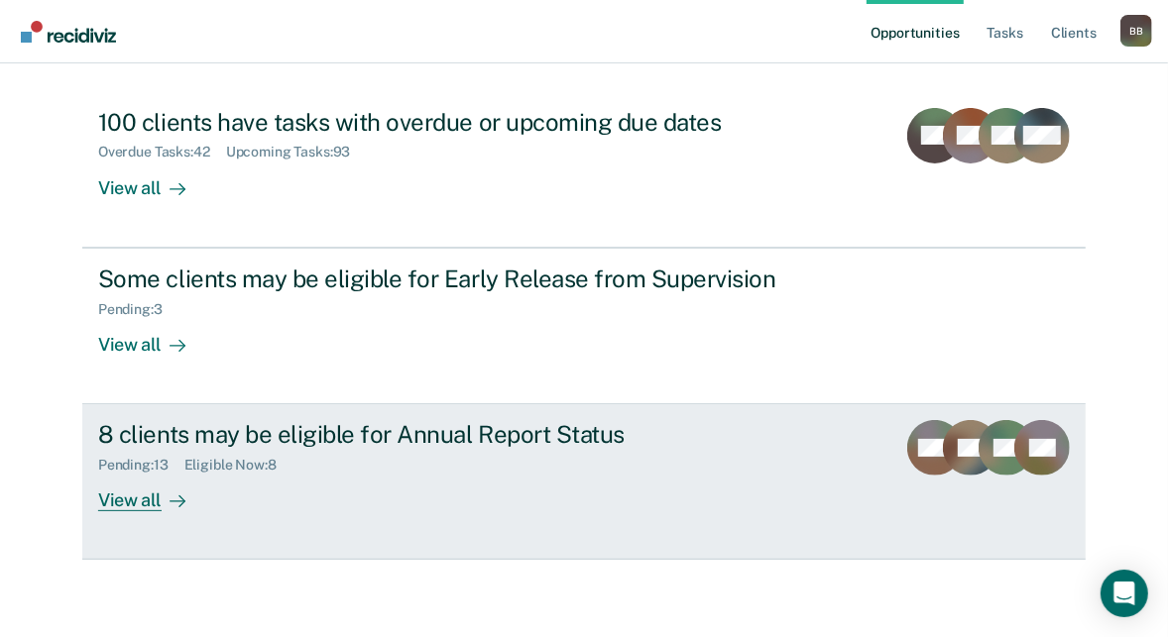
click at [379, 444] on div "8 clients may be eligible for Annual Report Status" at bounding box center [446, 434] width 696 height 29
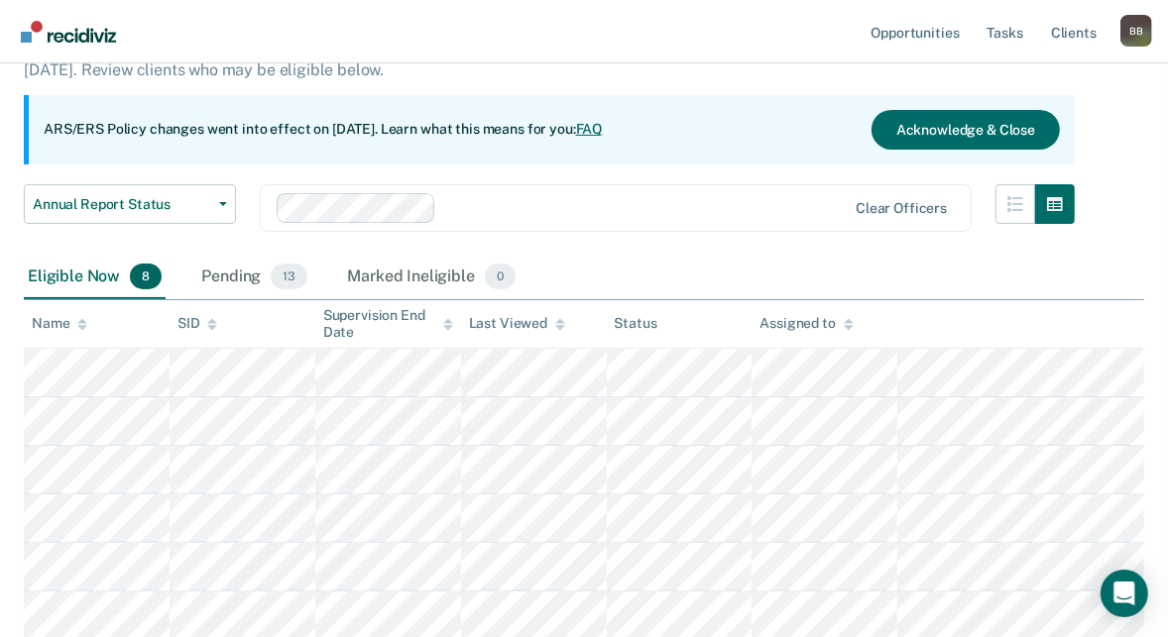
scroll to position [148, 0]
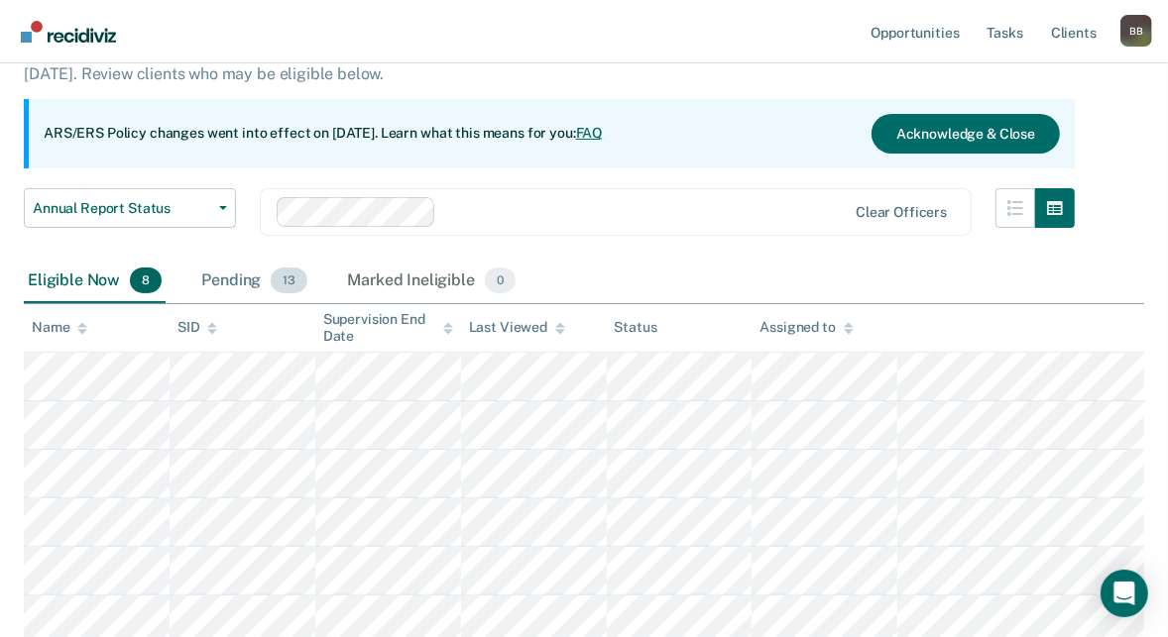
click at [243, 279] on div "Pending 13" at bounding box center [254, 282] width 114 height 44
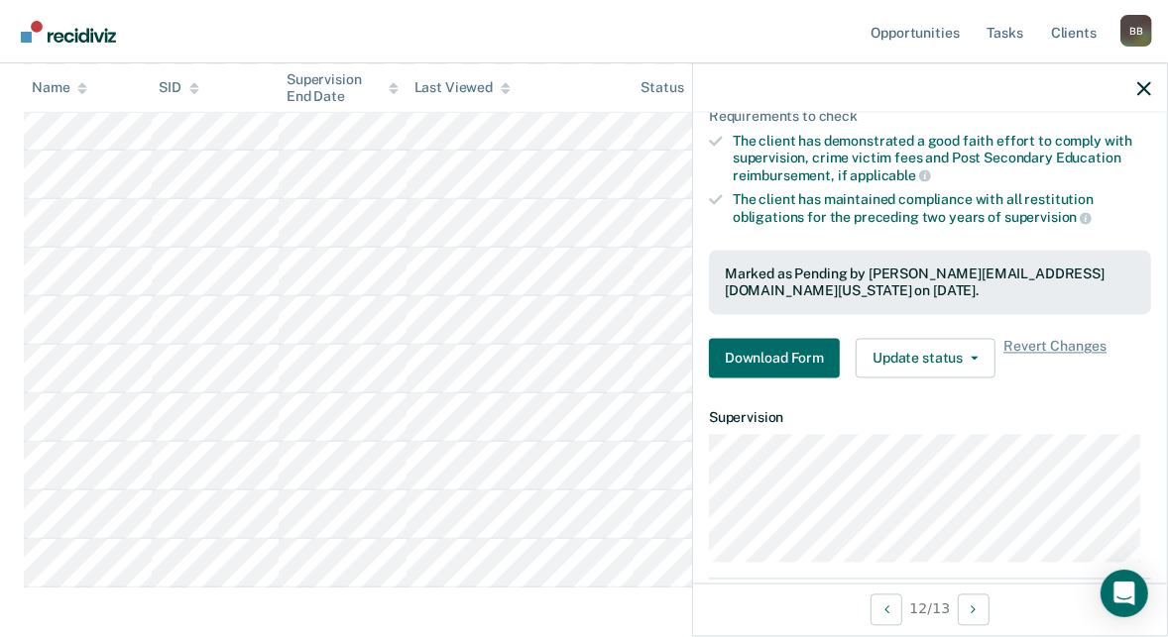
scroll to position [278, 0]
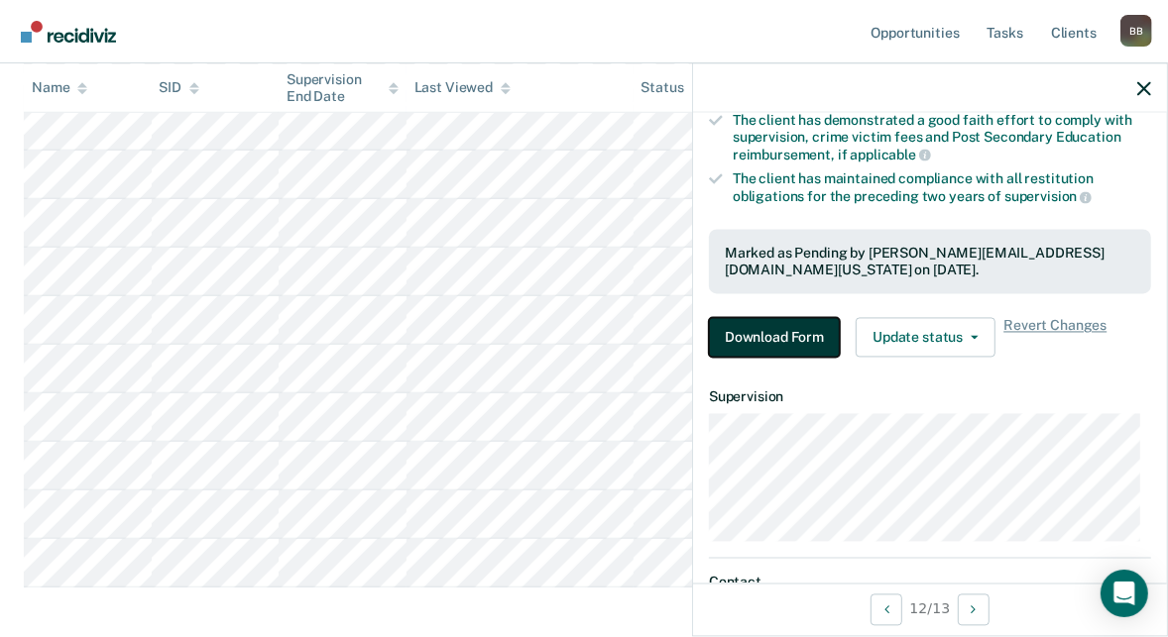
click at [793, 324] on button "Download Form" at bounding box center [774, 338] width 131 height 40
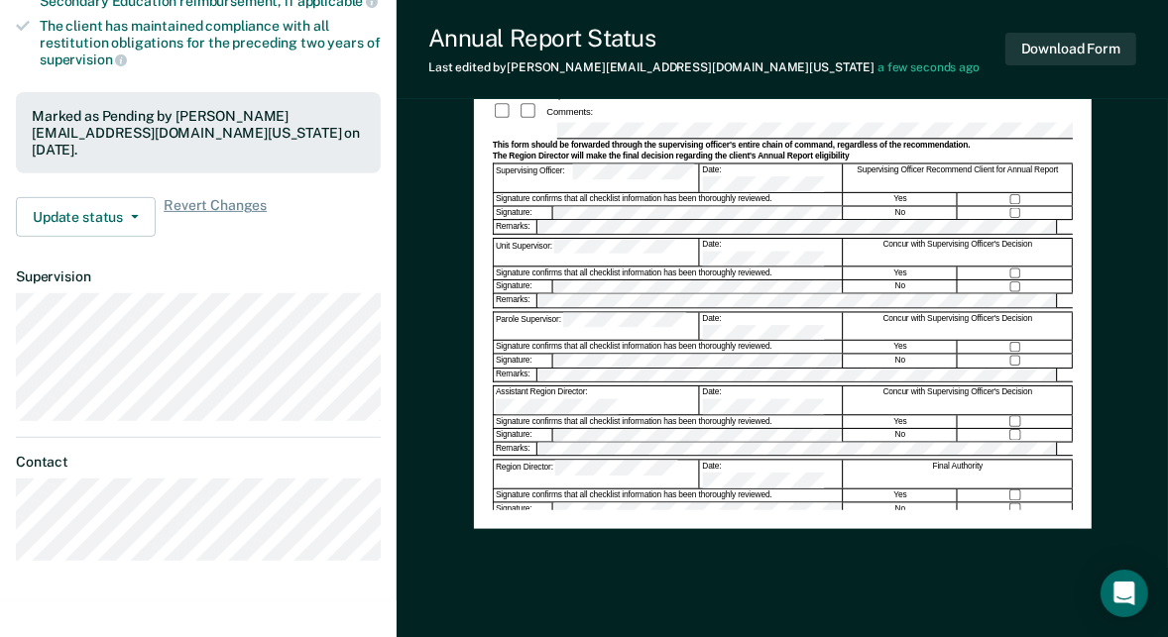
scroll to position [441, 0]
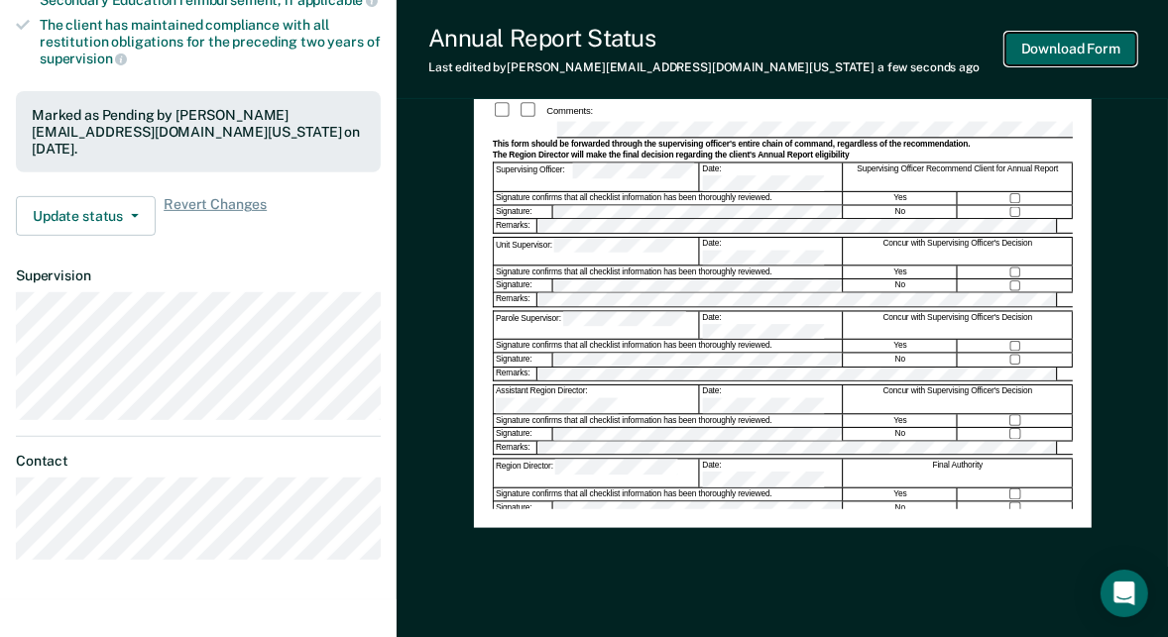
click at [1070, 49] on button "Download Form" at bounding box center [1070, 49] width 131 height 33
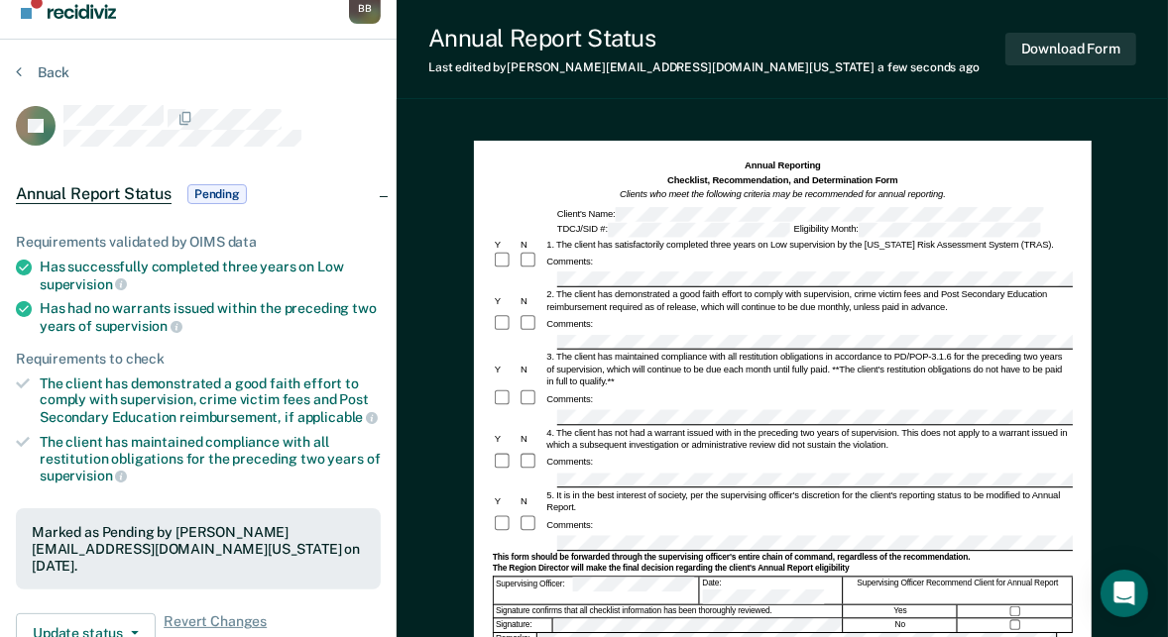
scroll to position [0, 0]
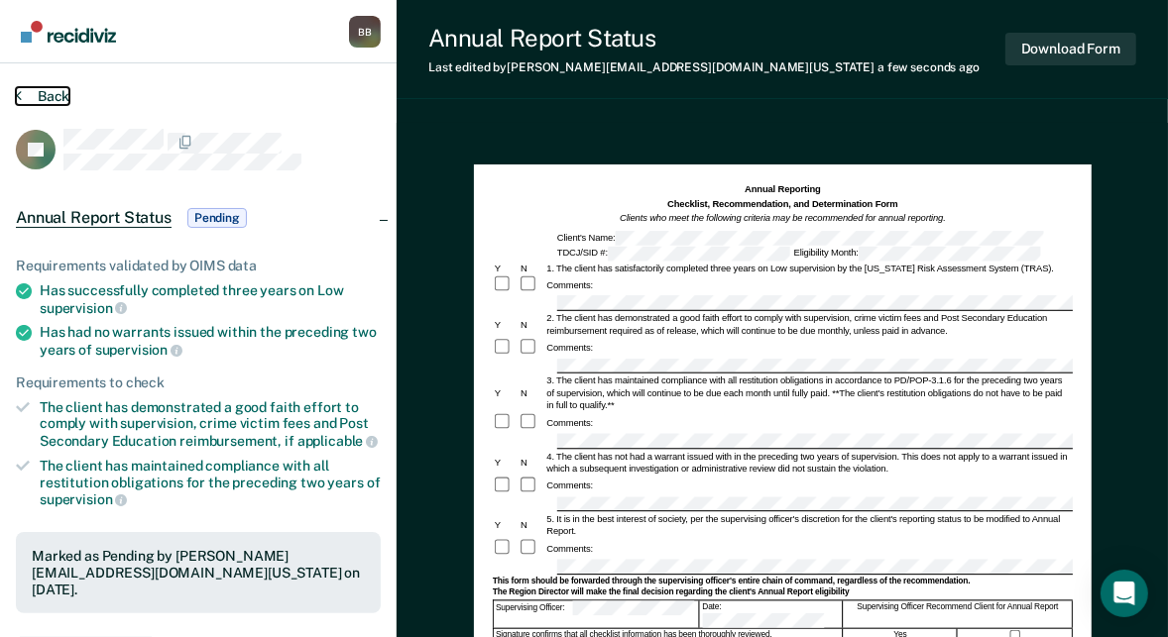
click at [39, 94] on button "Back" at bounding box center [43, 96] width 54 height 18
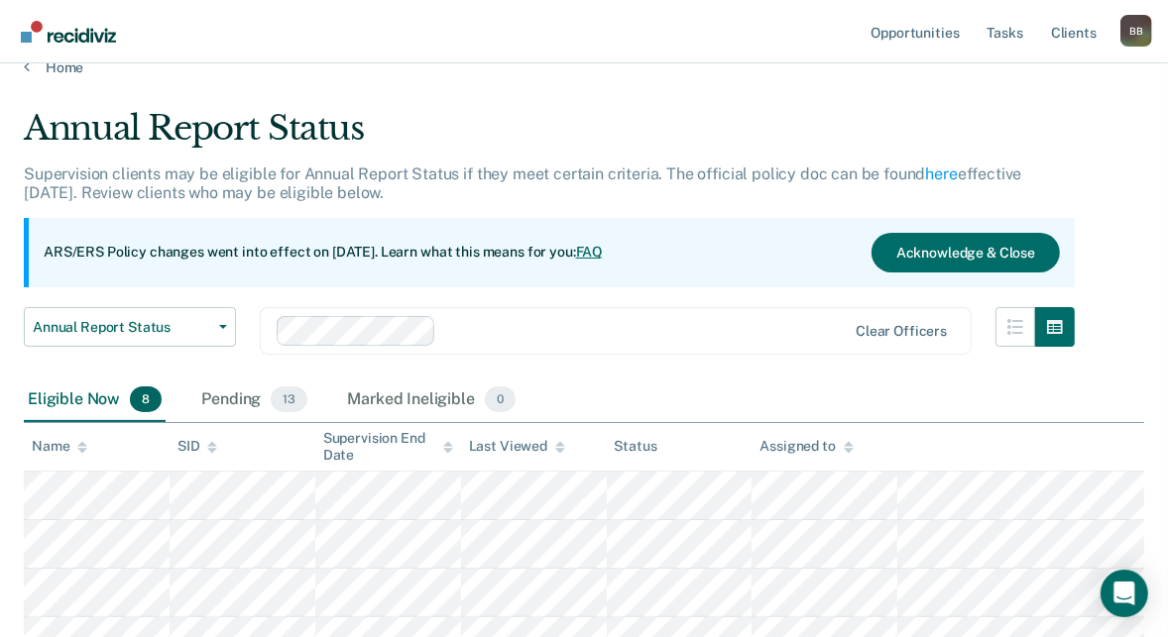
scroll to position [35, 0]
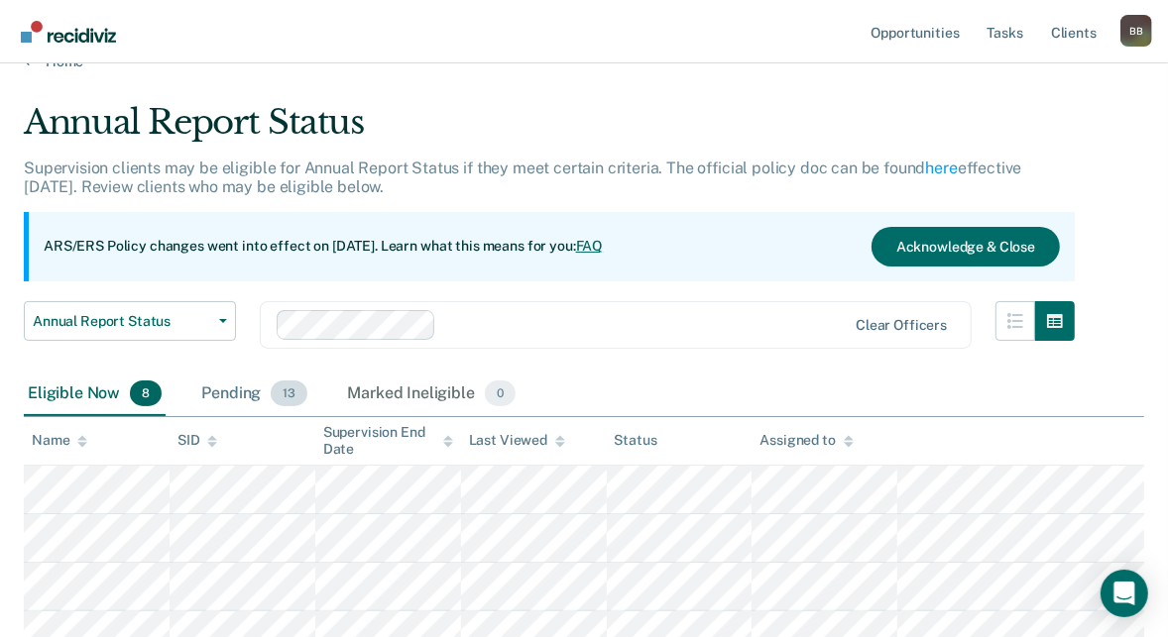
click at [227, 397] on div "Pending 13" at bounding box center [254, 395] width 114 height 44
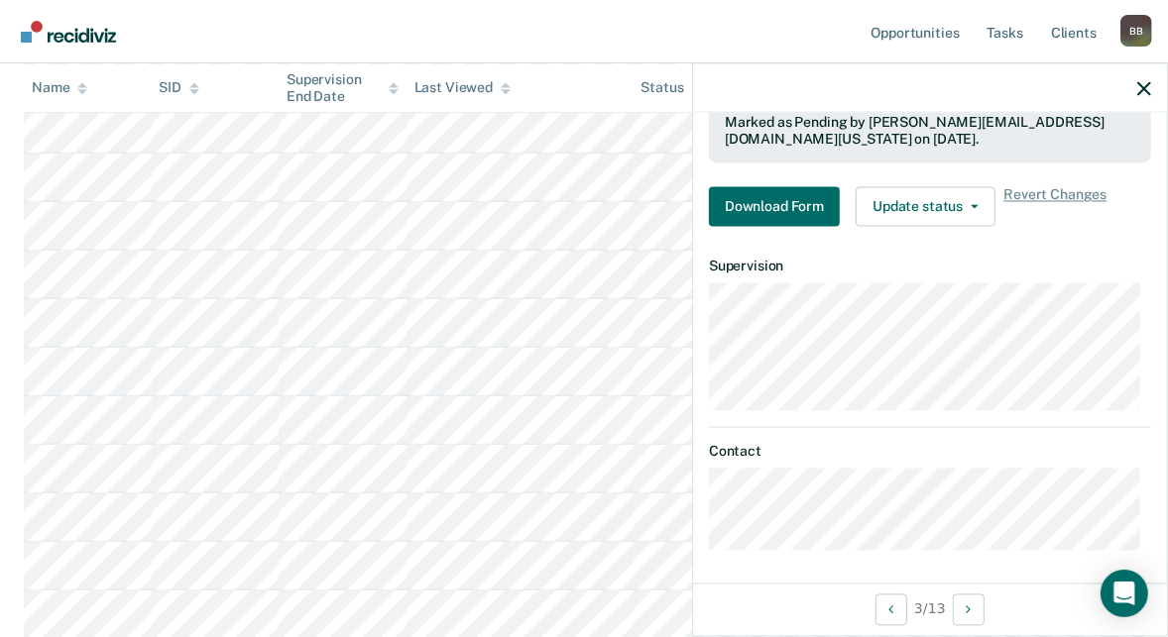
scroll to position [408, 0]
click at [784, 207] on button "Download Form" at bounding box center [774, 207] width 131 height 40
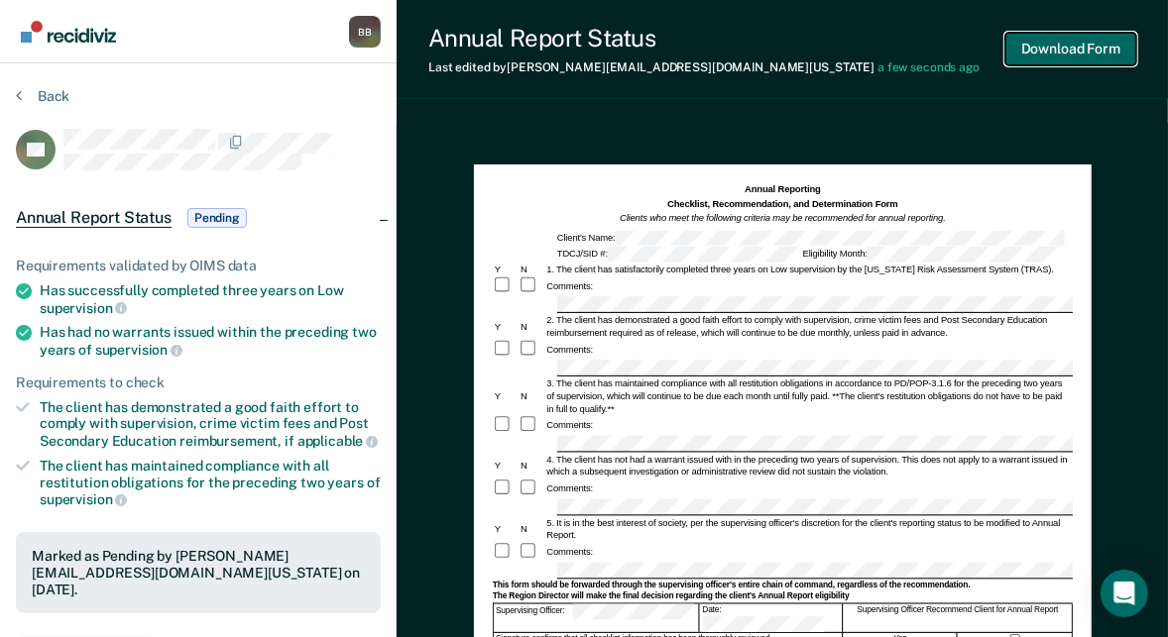
click at [1092, 50] on button "Download Form" at bounding box center [1070, 49] width 131 height 33
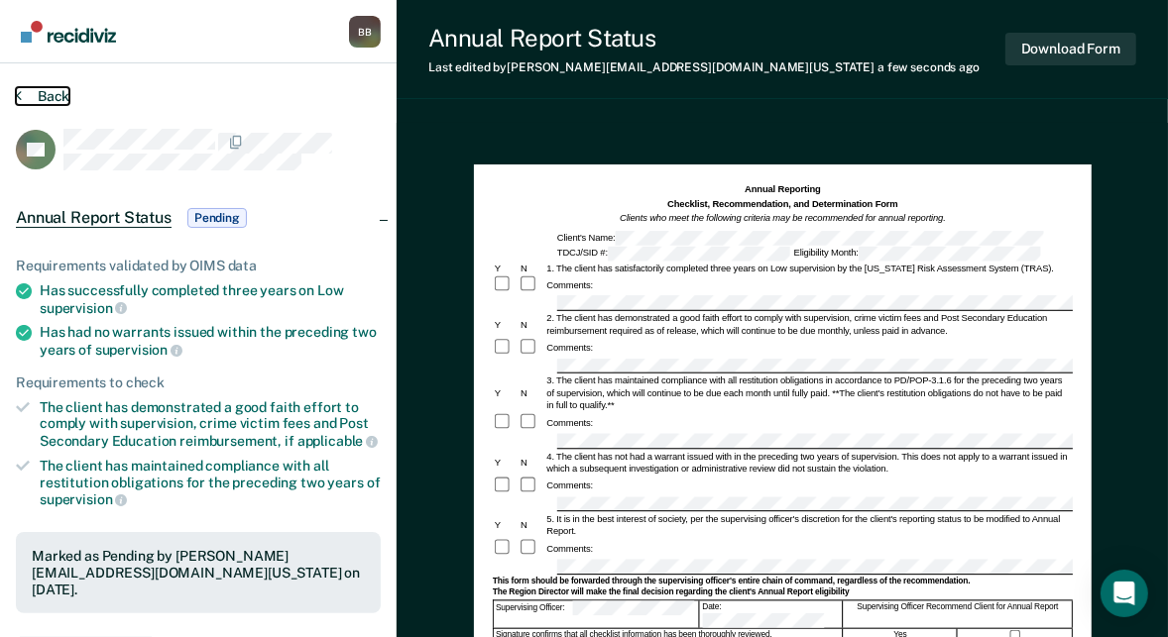
click at [36, 93] on button "Back" at bounding box center [43, 96] width 54 height 18
